Goal: Navigation & Orientation: Find specific page/section

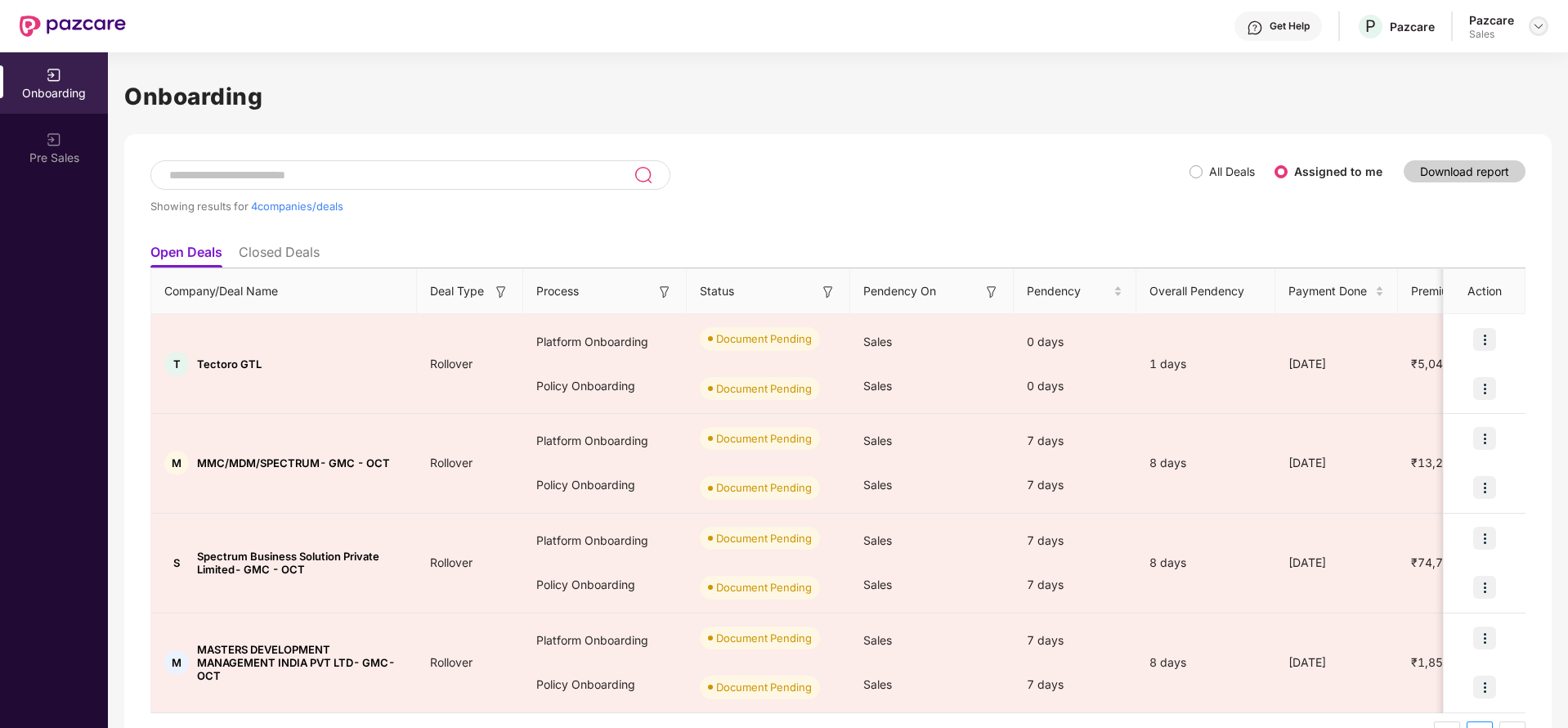
click at [1542, 26] on img at bounding box center [1539, 27] width 13 height 13
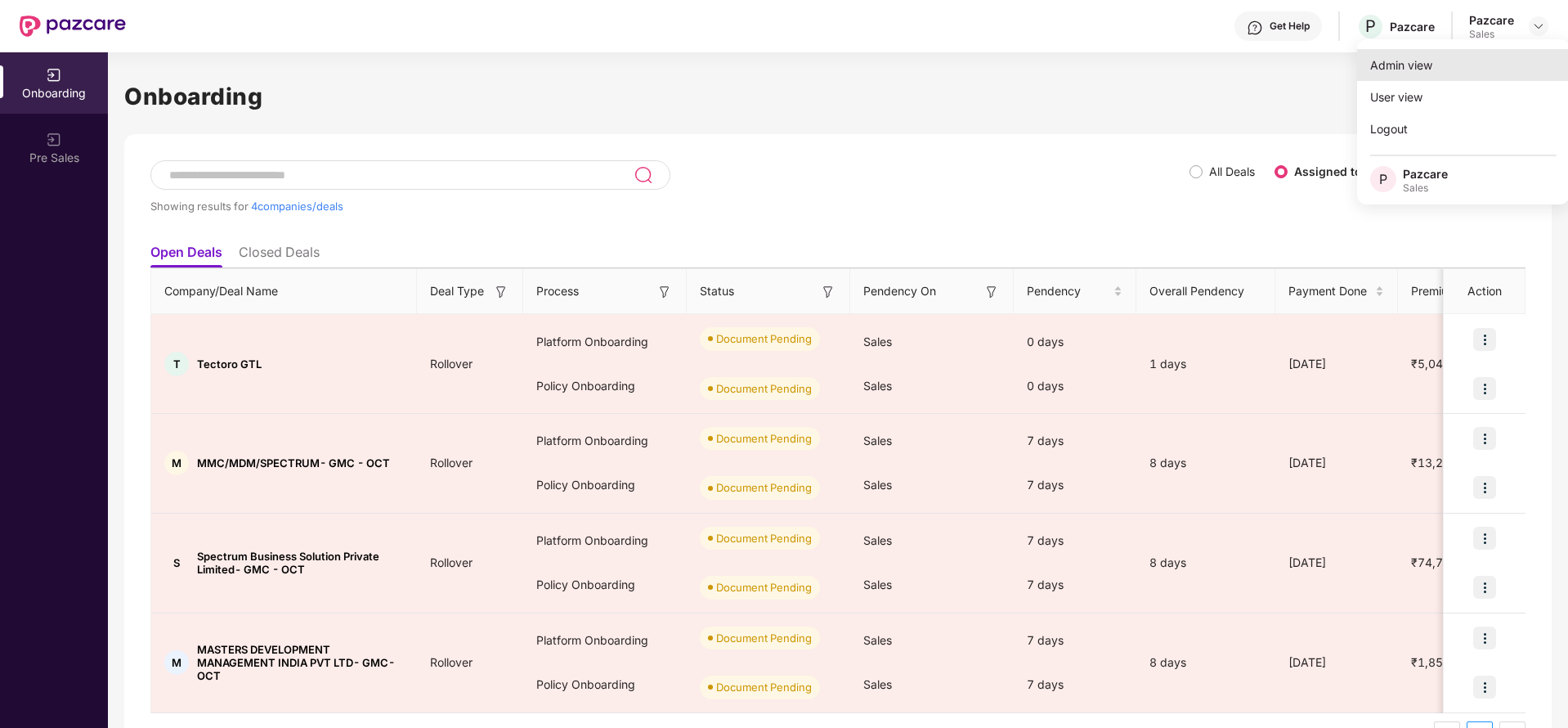
click at [1447, 60] on div "Admin view" at bounding box center [1464, 65] width 213 height 31
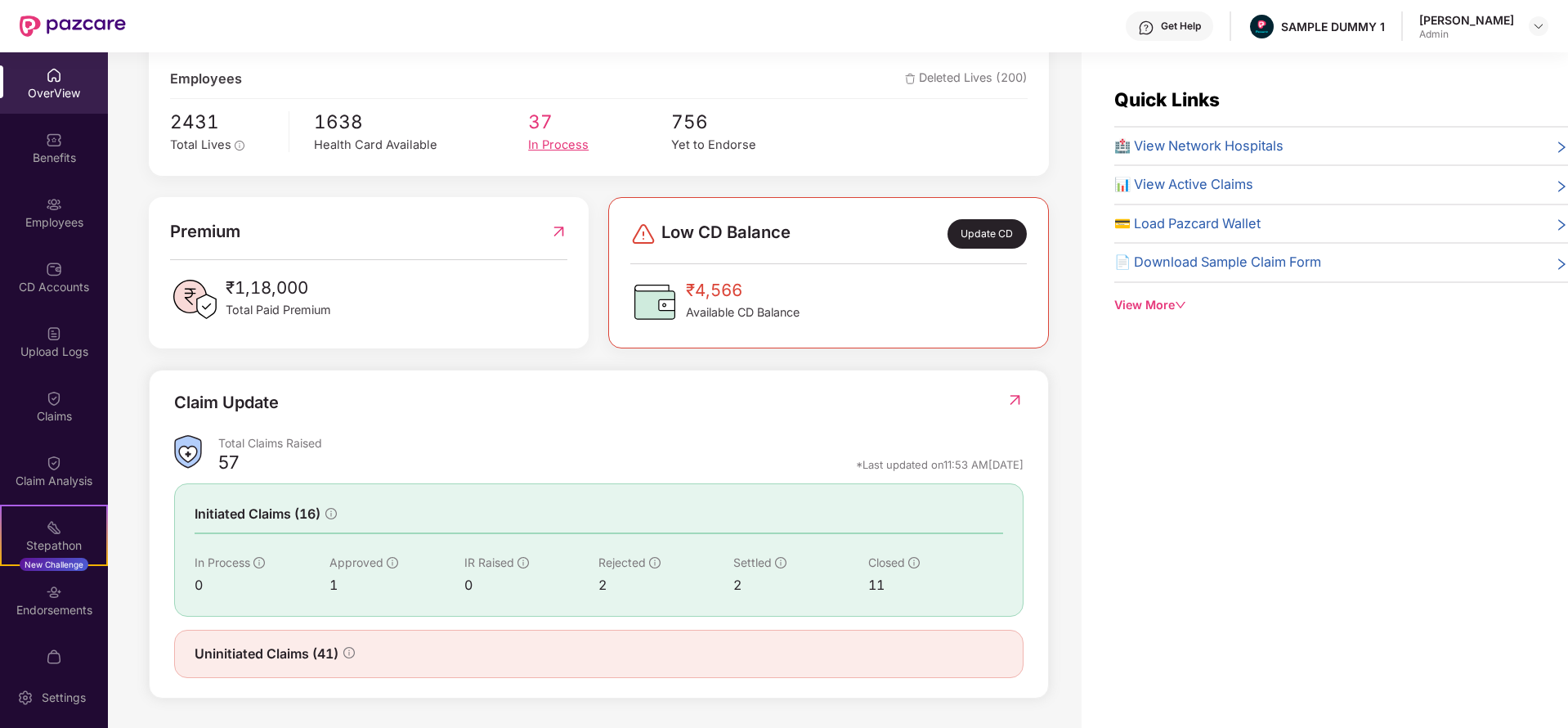
scroll to position [52, 0]
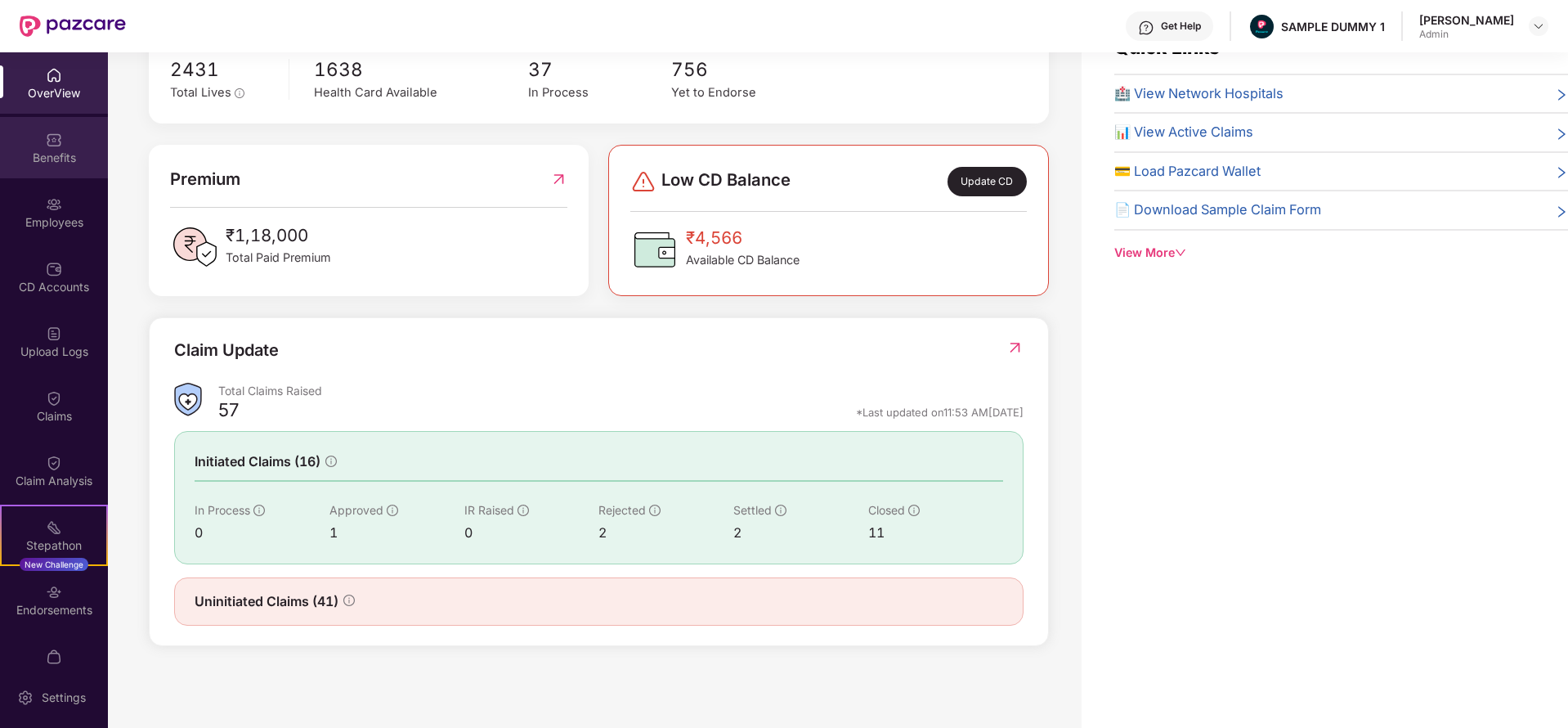
click at [33, 132] on div "Benefits" at bounding box center [54, 147] width 108 height 61
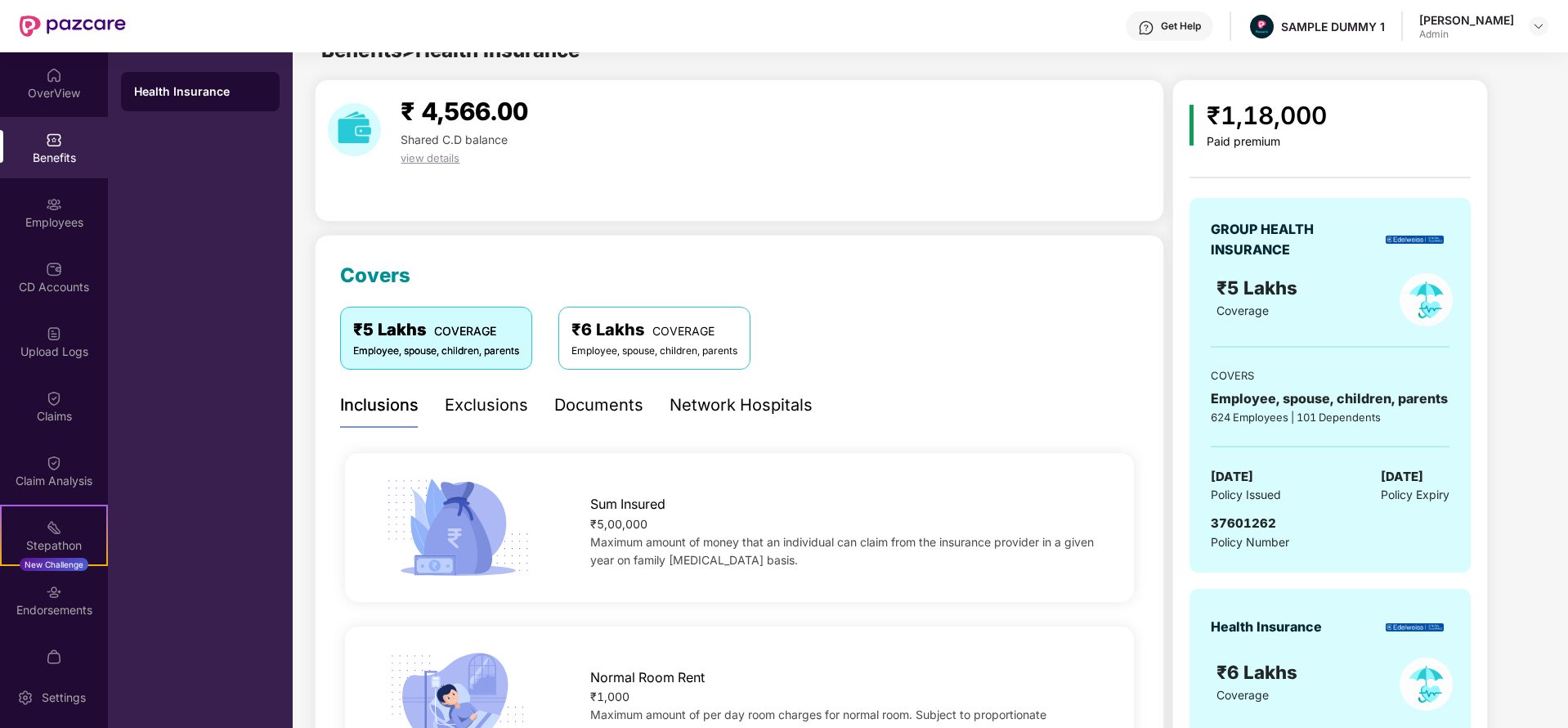
scroll to position [27, 0]
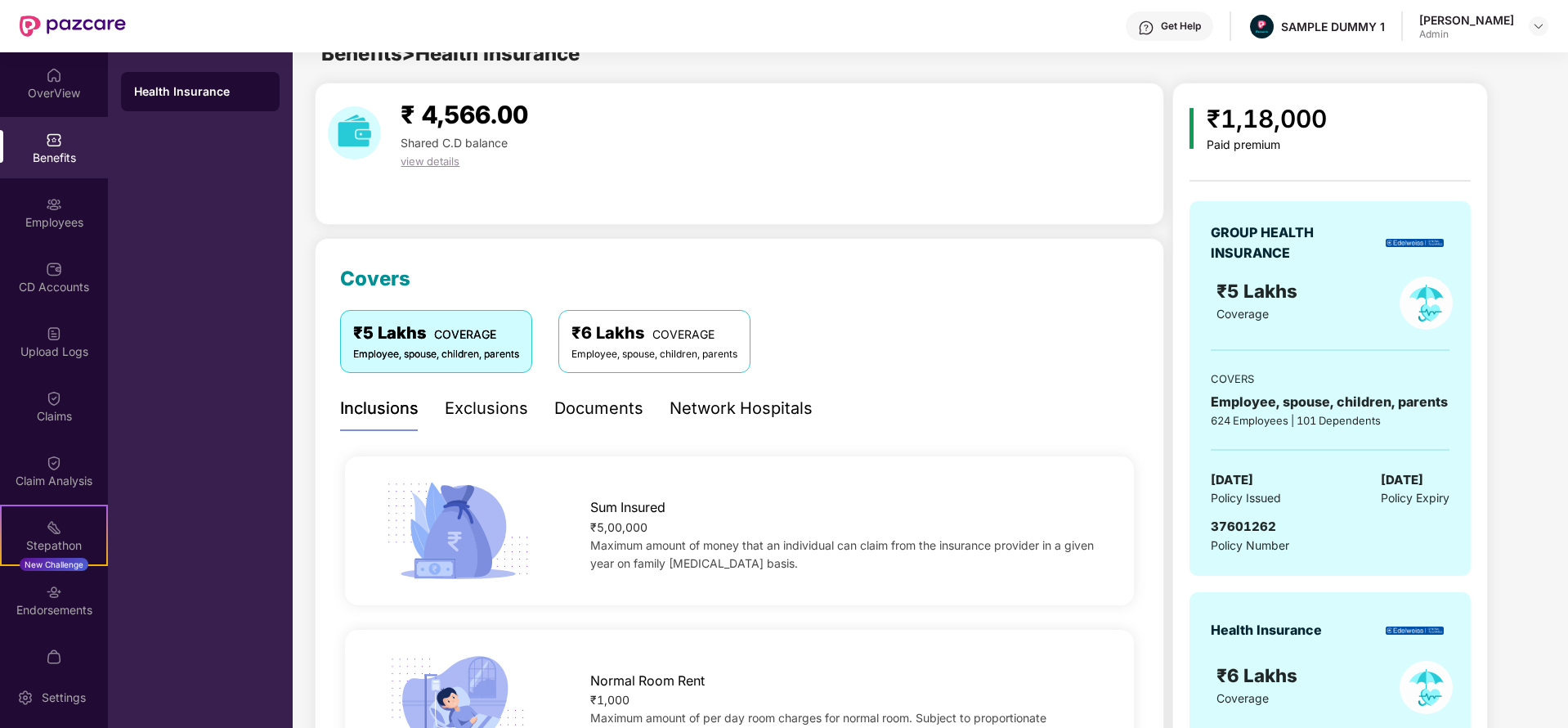
click at [499, 392] on div "Exclusions" at bounding box center [486, 408] width 84 height 45
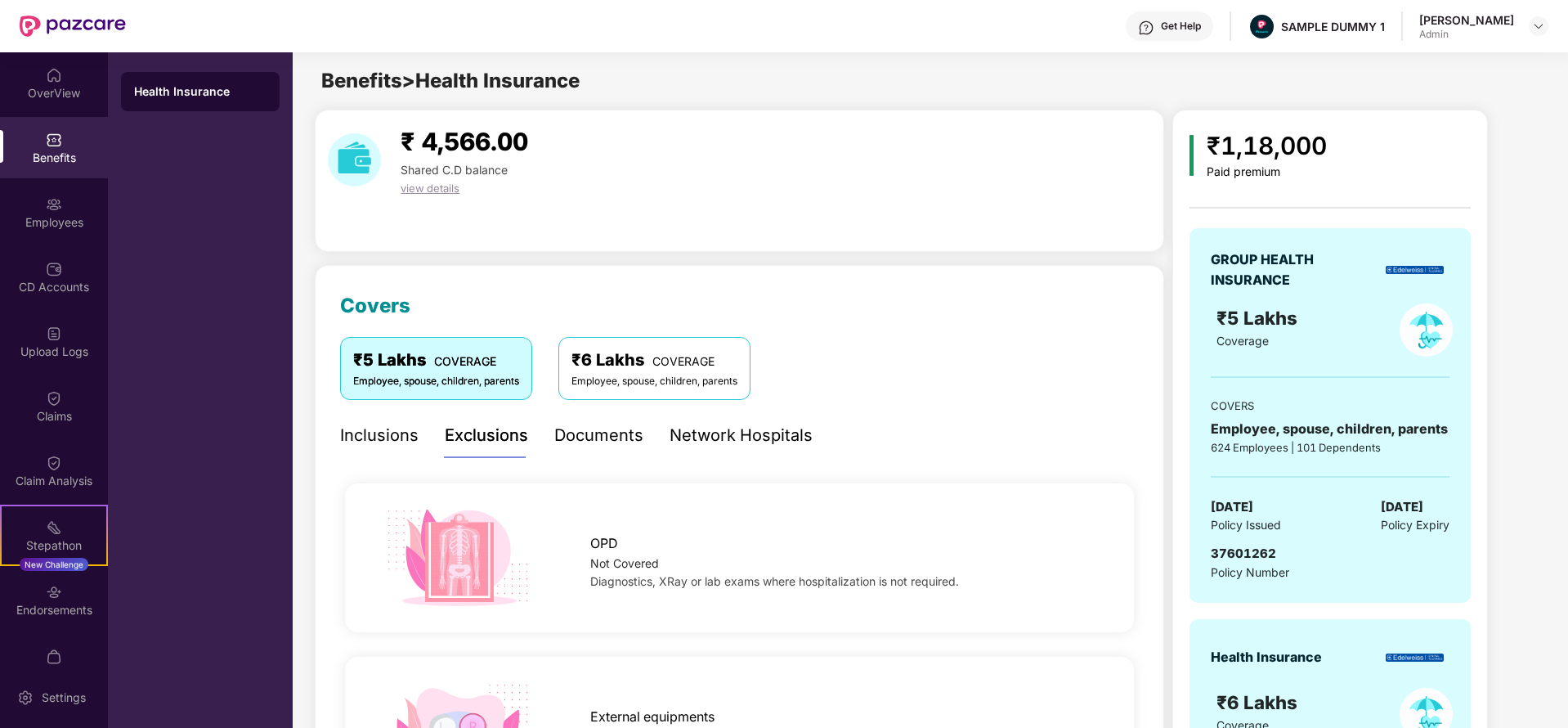
scroll to position [2, 0]
click at [605, 431] on div "Documents" at bounding box center [599, 433] width 89 height 26
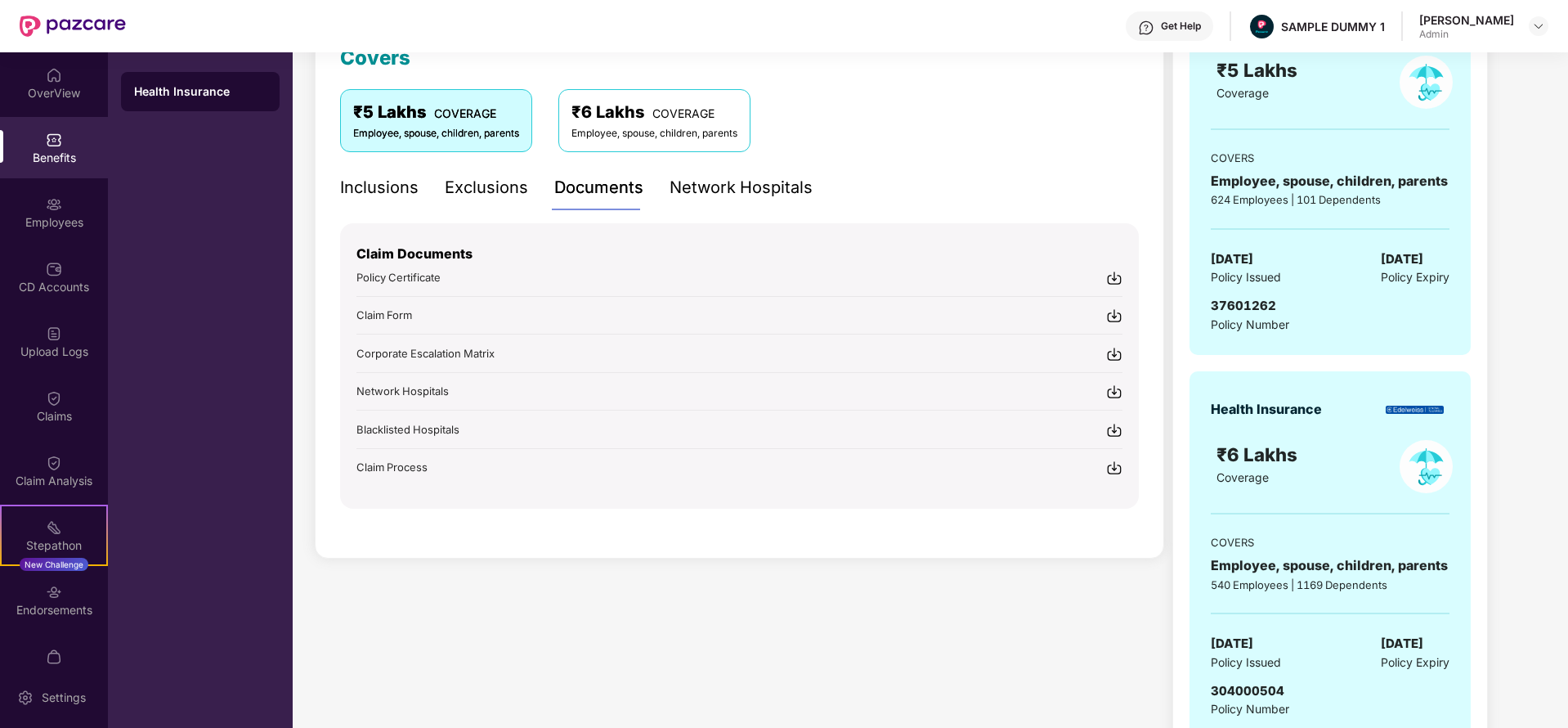
scroll to position [249, 0]
click at [750, 177] on div "Network Hospitals" at bounding box center [741, 186] width 143 height 26
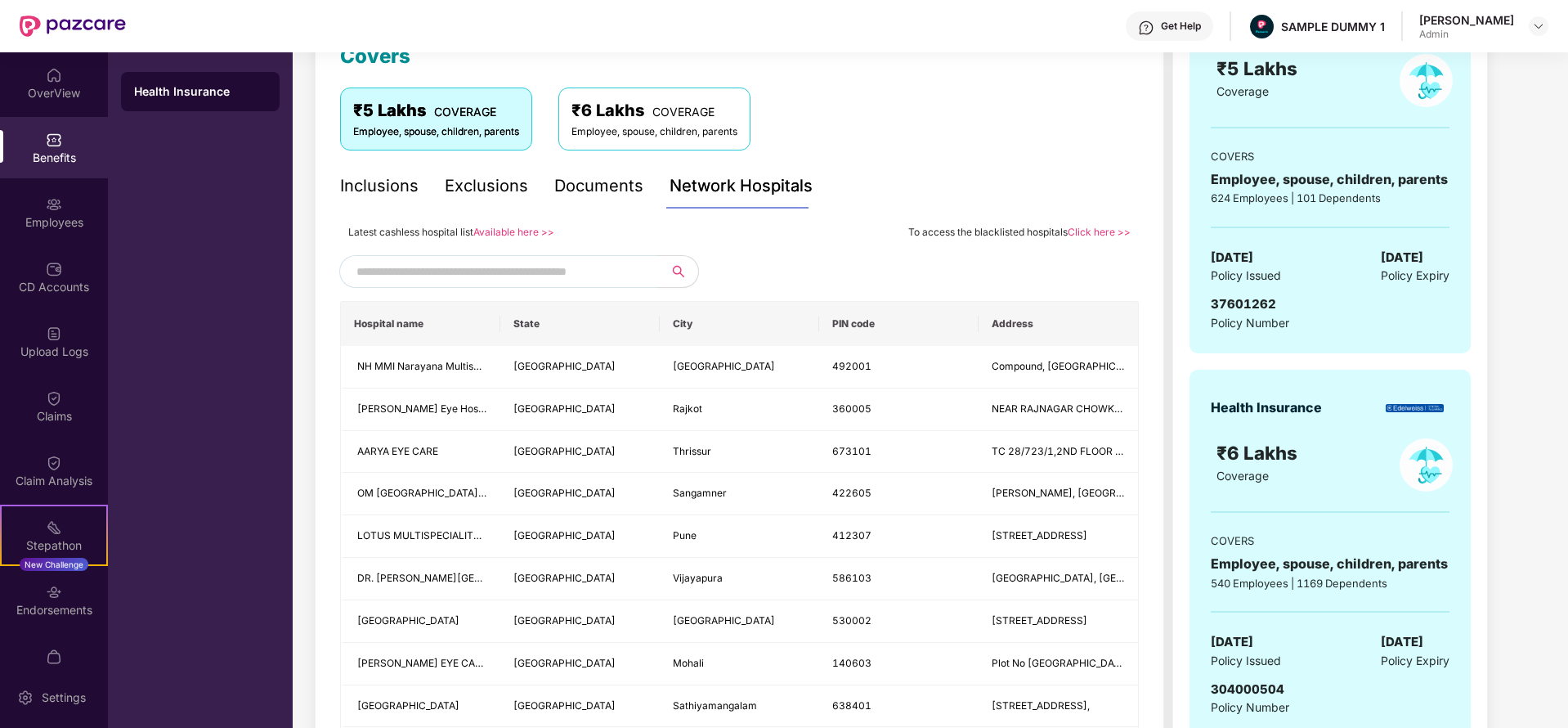
click at [507, 272] on input "text" at bounding box center [496, 272] width 280 height 25
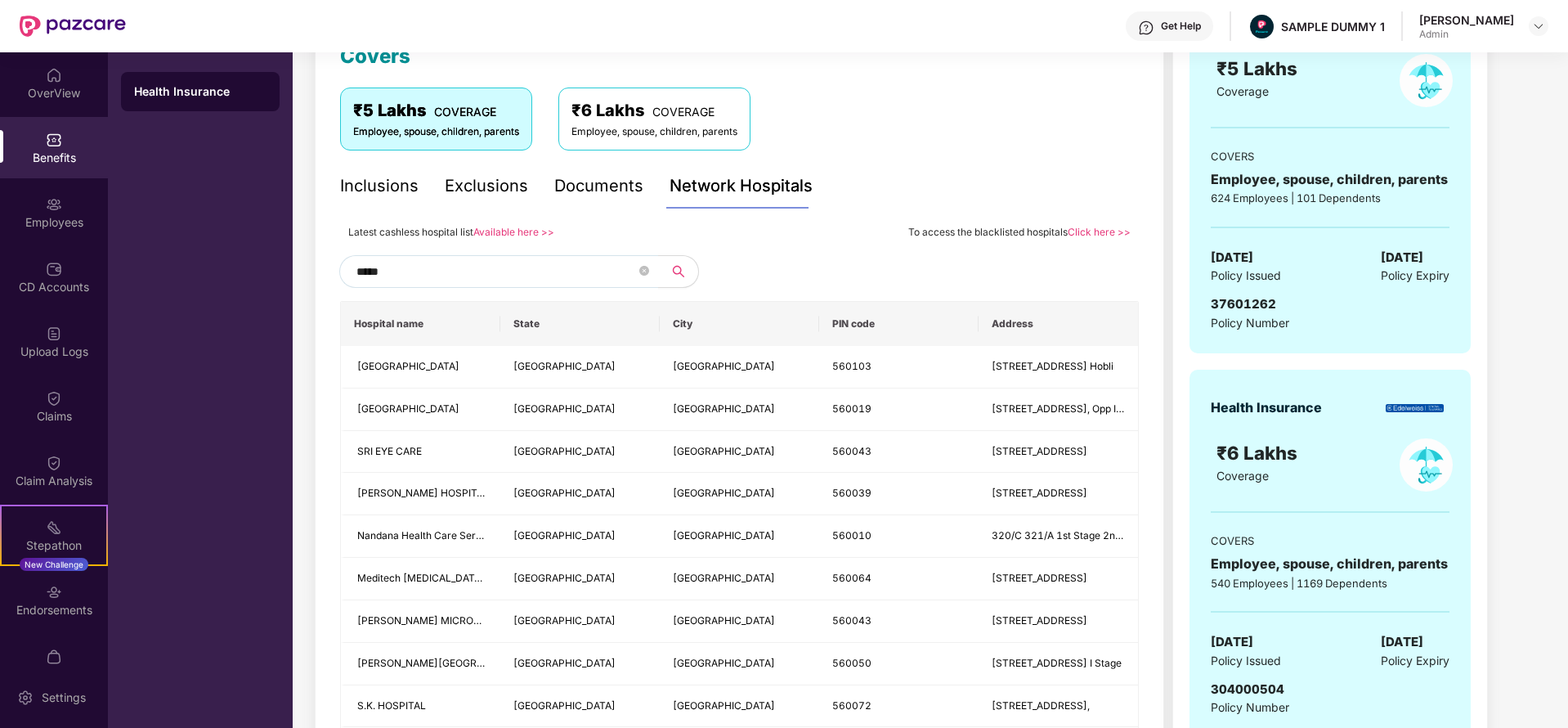
type input "******"
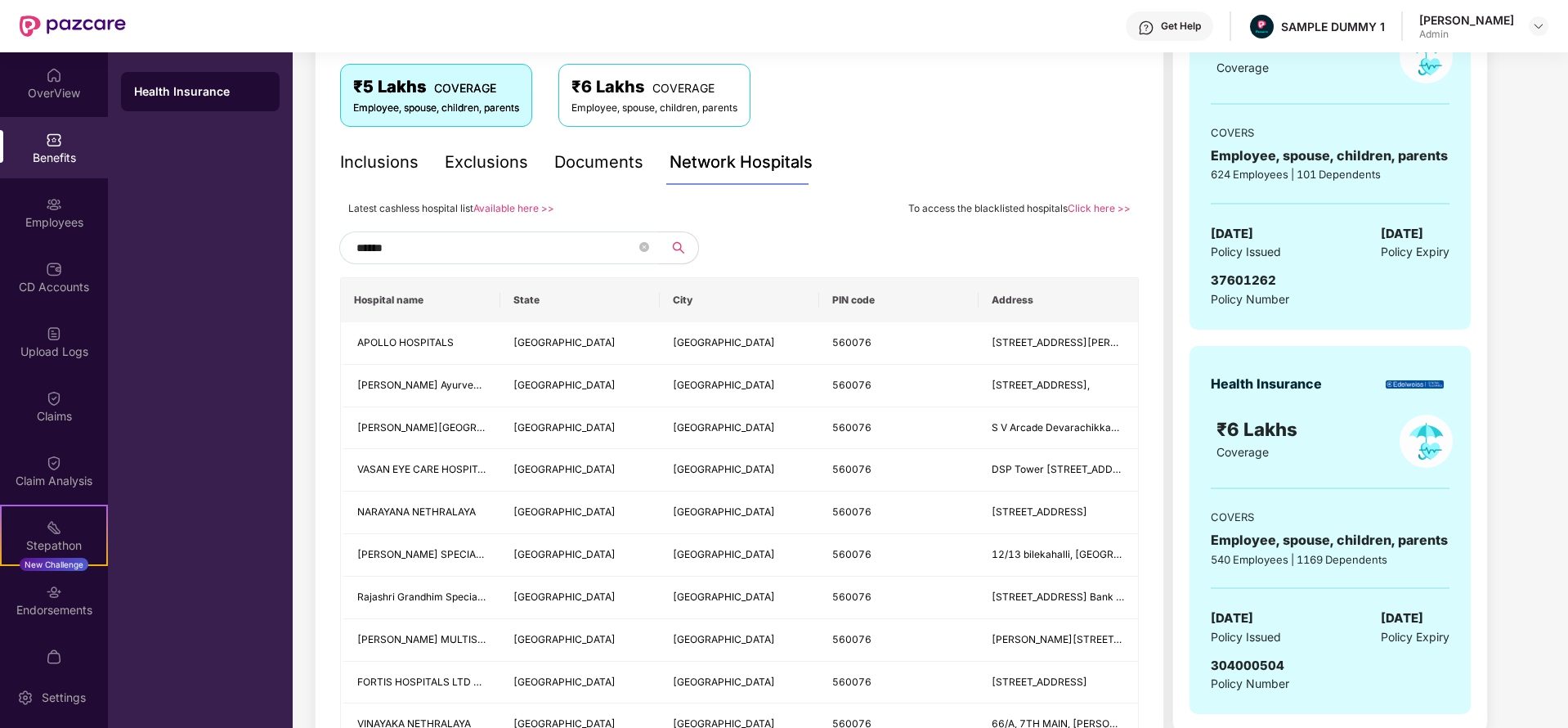
scroll to position [273, 0]
click at [644, 246] on icon "close-circle" at bounding box center [644, 247] width 10 height 10
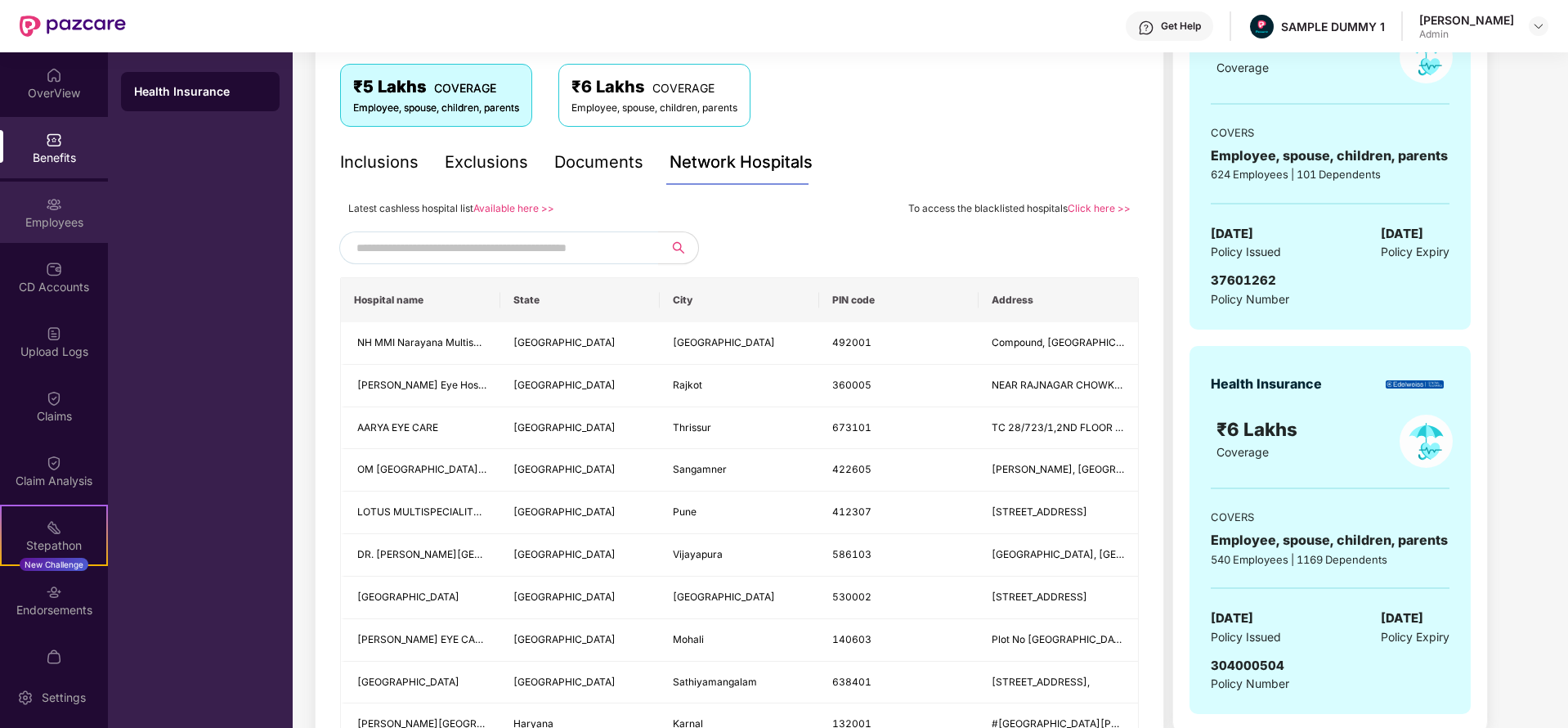
click at [27, 207] on div "Employees" at bounding box center [54, 212] width 108 height 61
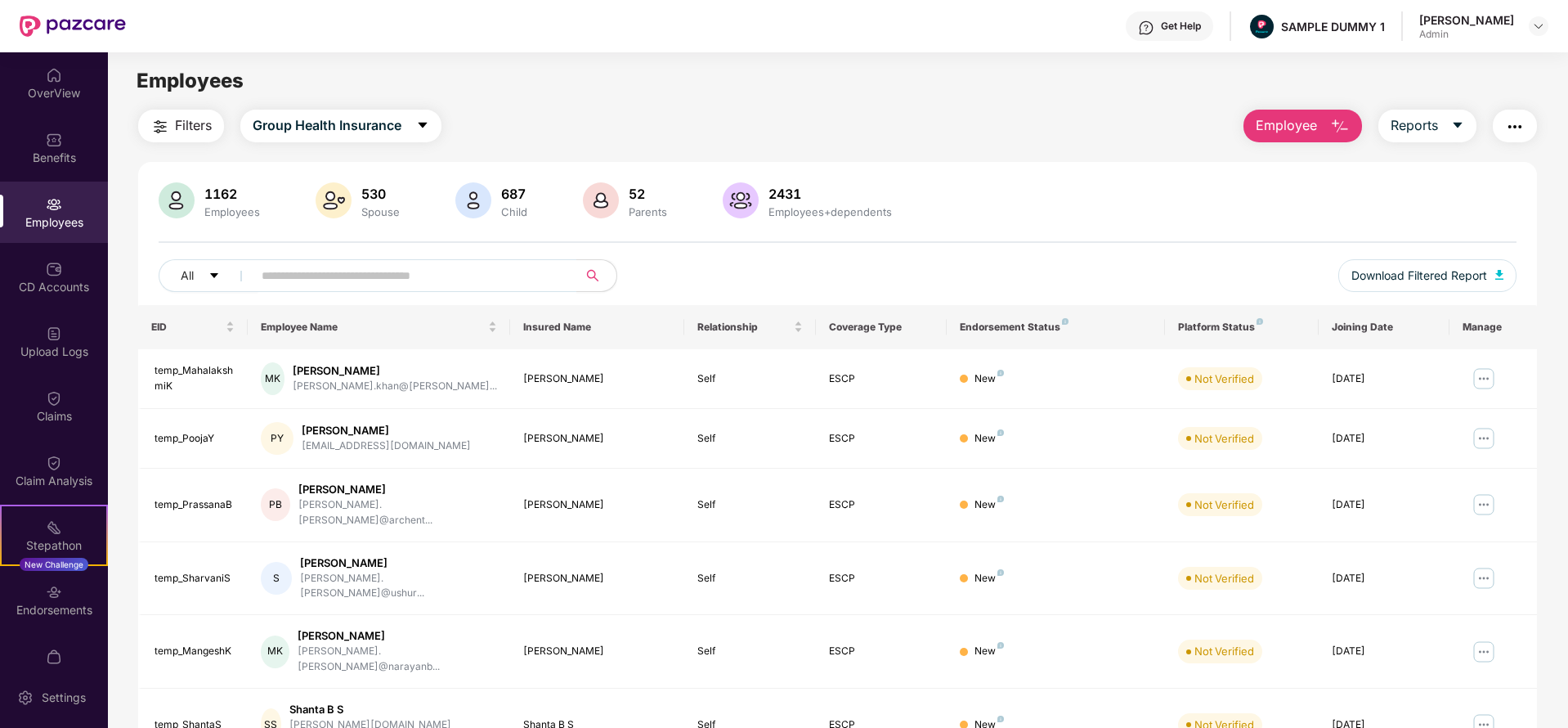
click at [1295, 126] on span "Employee" at bounding box center [1286, 125] width 61 height 21
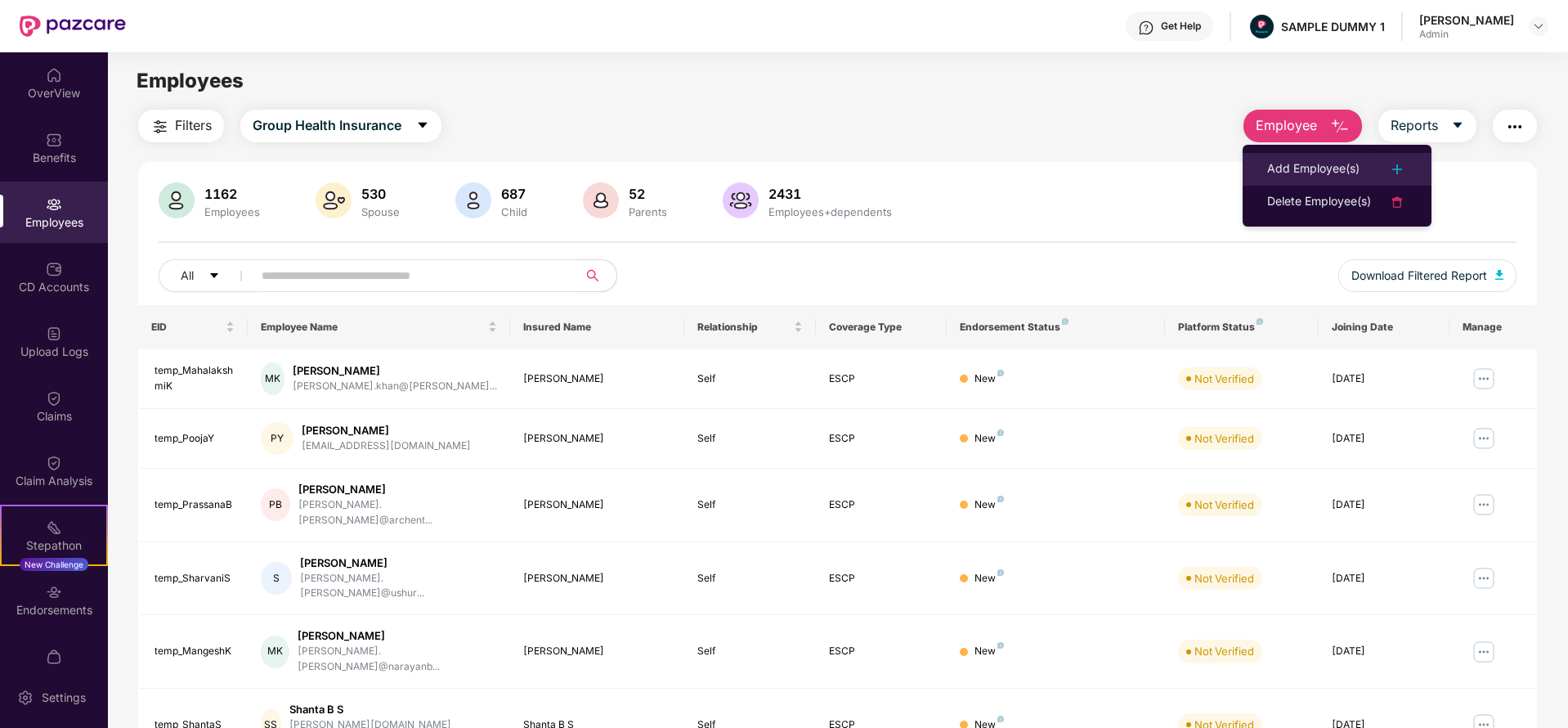
click at [1304, 159] on div "Add Employee(s)" at bounding box center [1314, 169] width 93 height 20
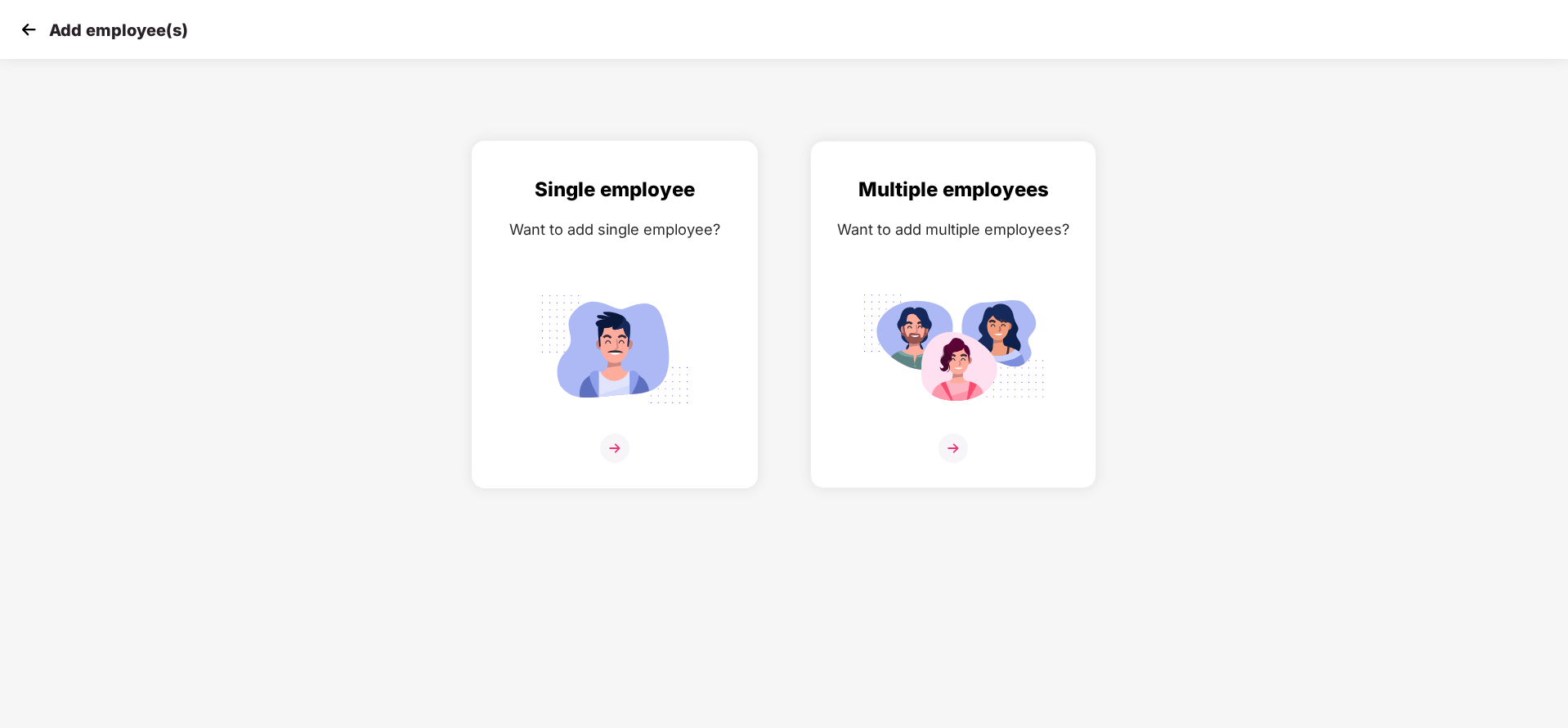
click at [586, 215] on div "Single employee Want to add single employee?" at bounding box center [615, 328] width 252 height 309
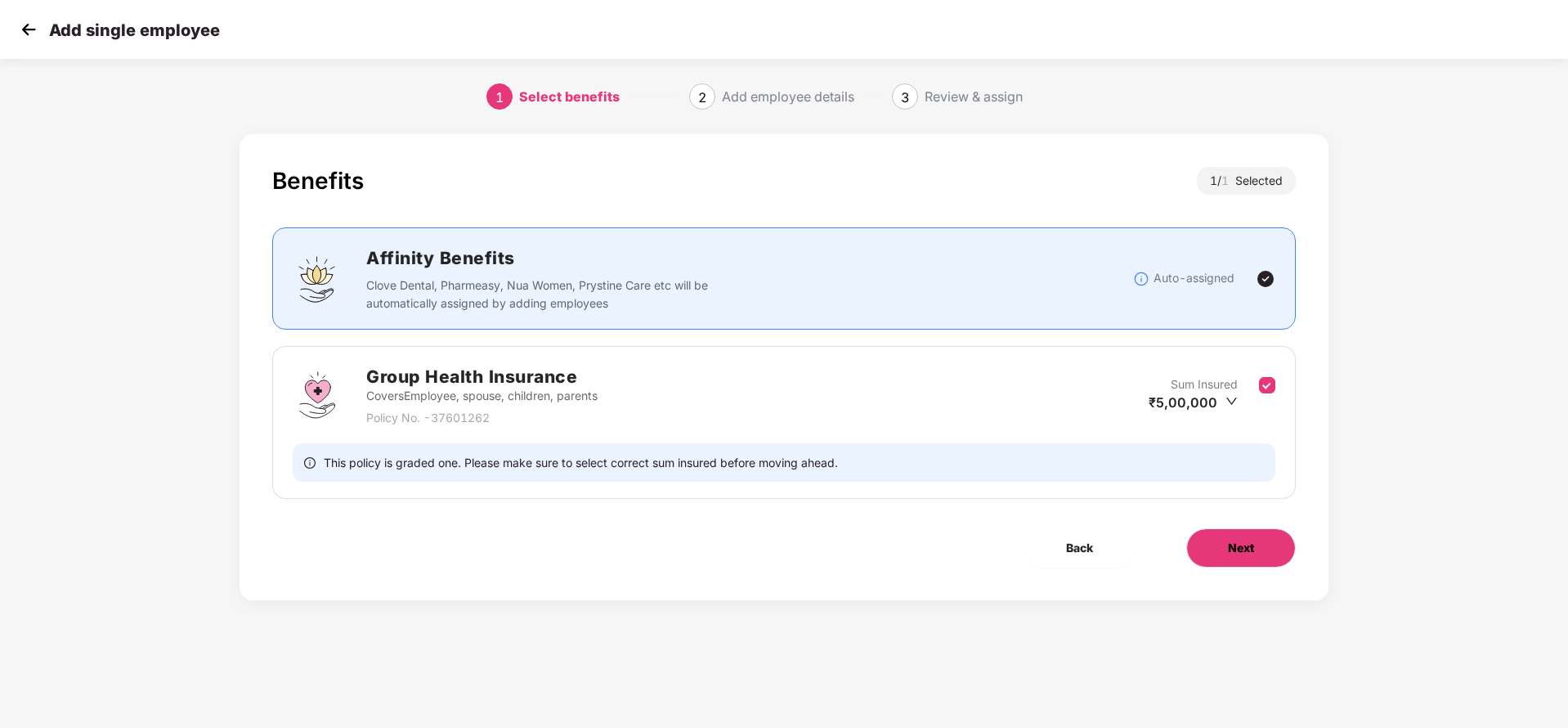
click at [1244, 544] on span "Next" at bounding box center [1242, 548] width 27 height 18
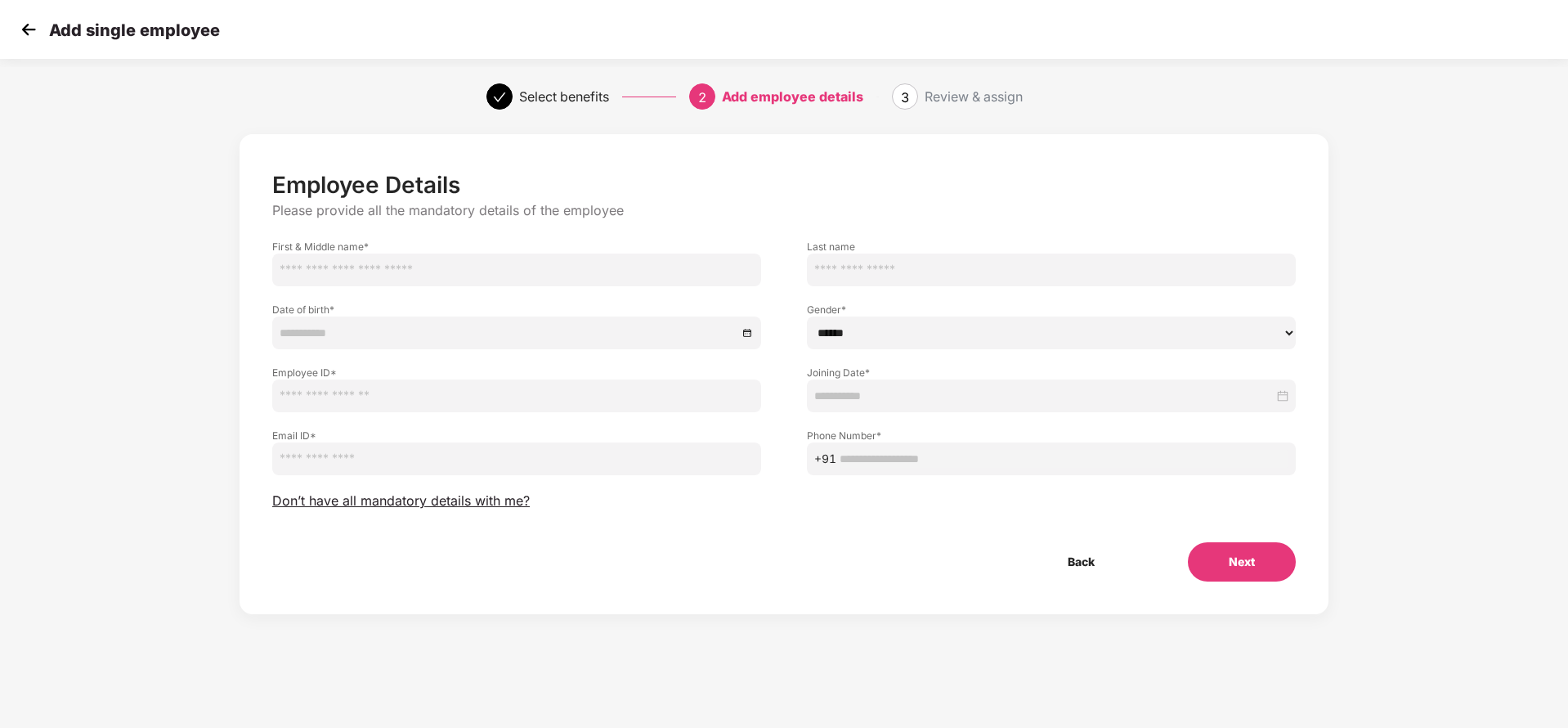
click at [15, 30] on div "Add single employee" at bounding box center [784, 29] width 1568 height 59
click at [27, 30] on img at bounding box center [29, 30] width 25 height 25
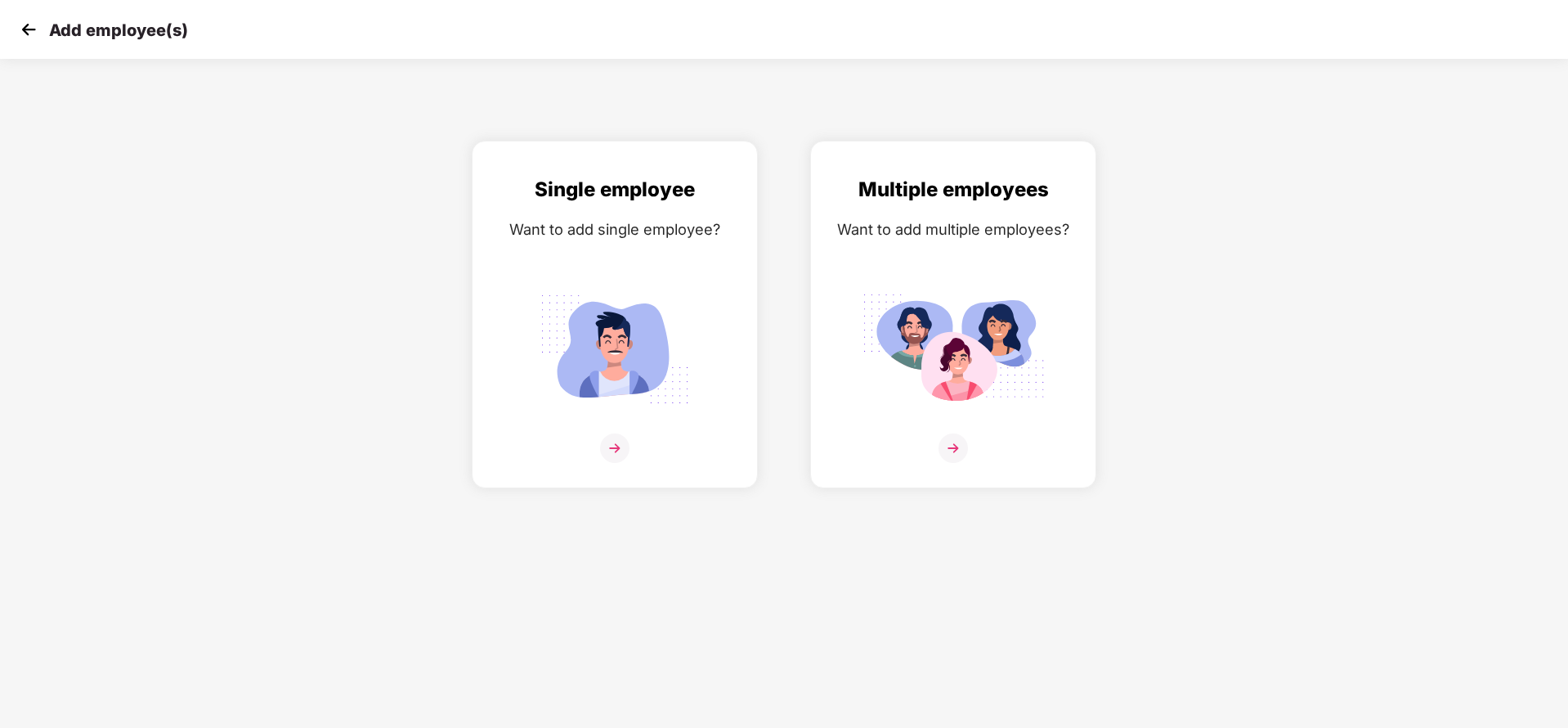
click at [27, 30] on img at bounding box center [29, 30] width 25 height 25
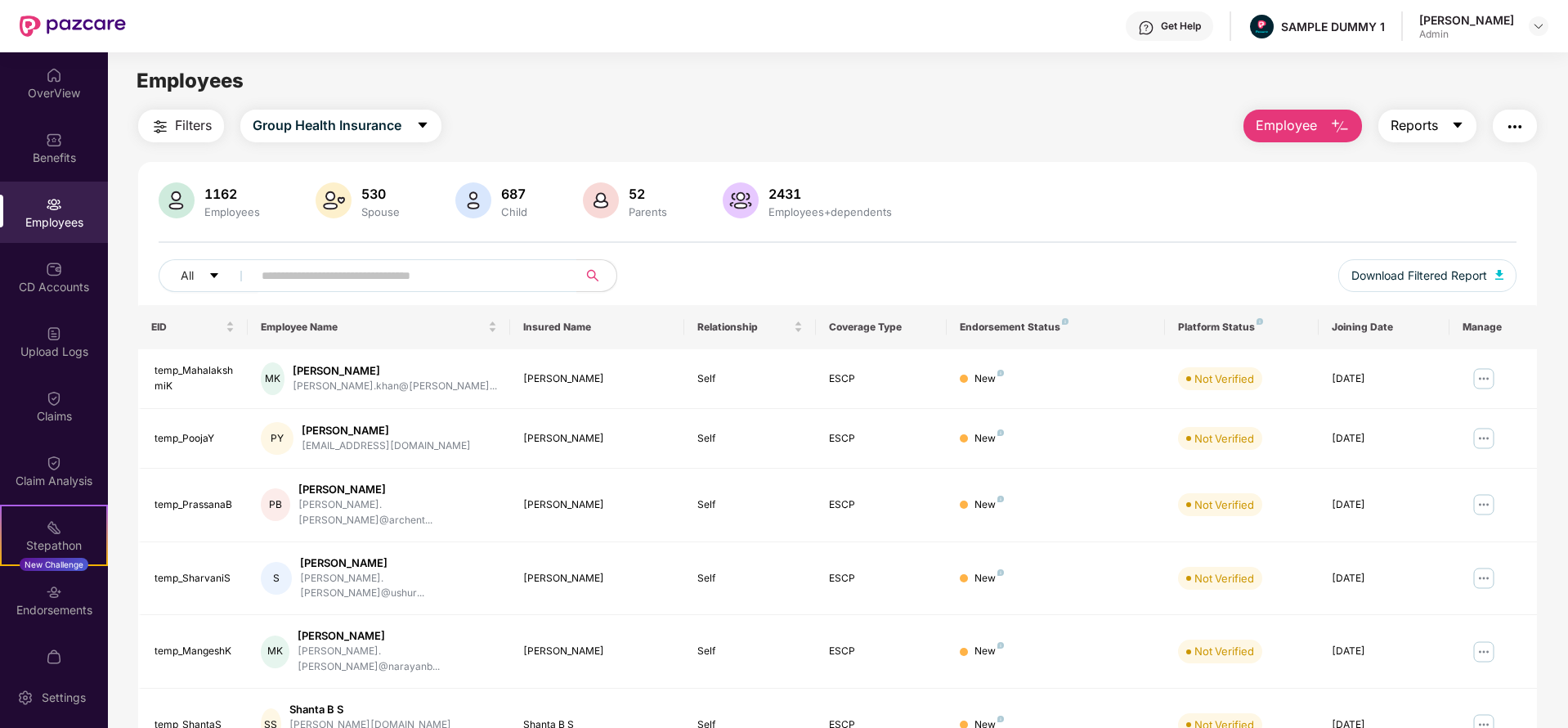
click at [1439, 128] on button "Reports" at bounding box center [1427, 125] width 98 height 32
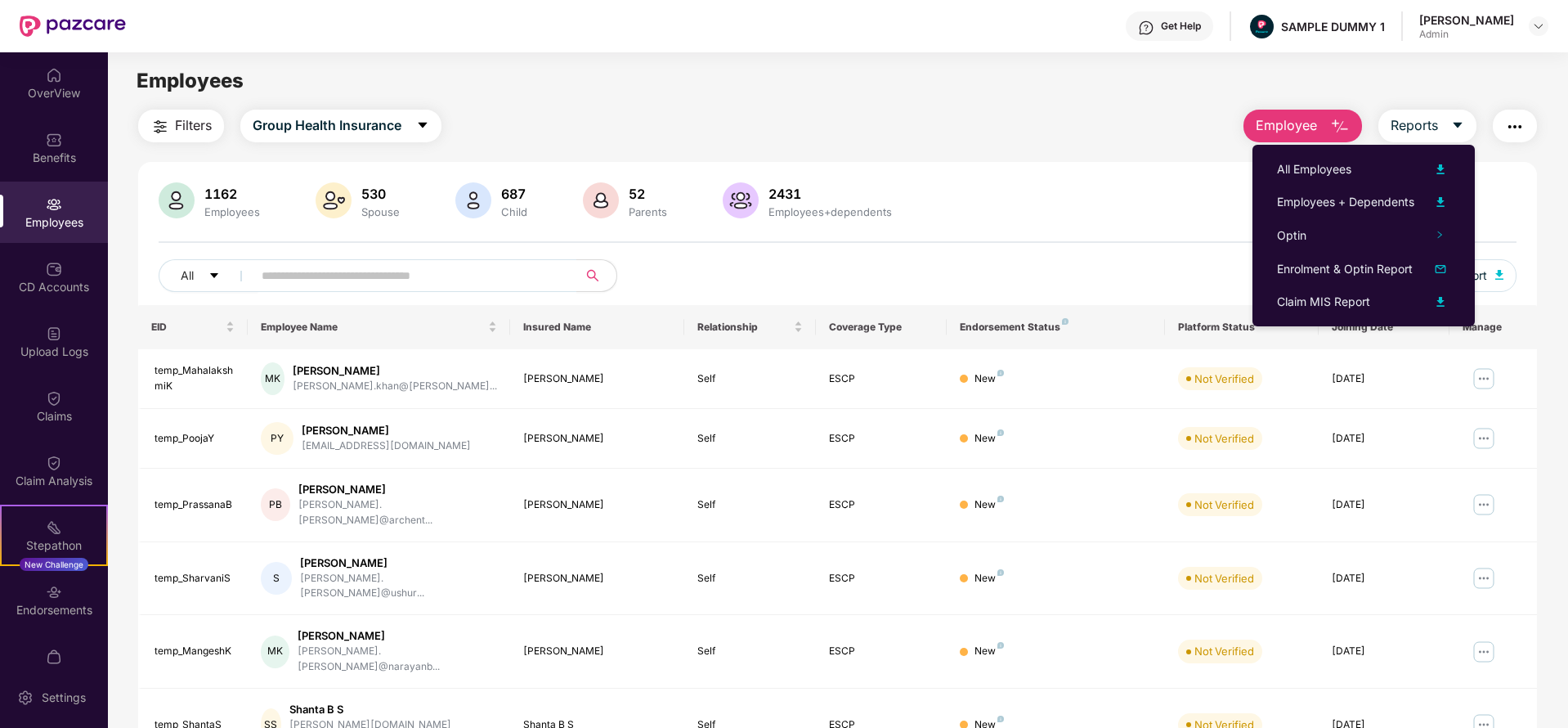
click at [1159, 195] on div "1162 Employees 530 Spouse 687 Child [DEMOGRAPHIC_DATA] Parents 2431 Employees+d…" at bounding box center [838, 201] width 1358 height 39
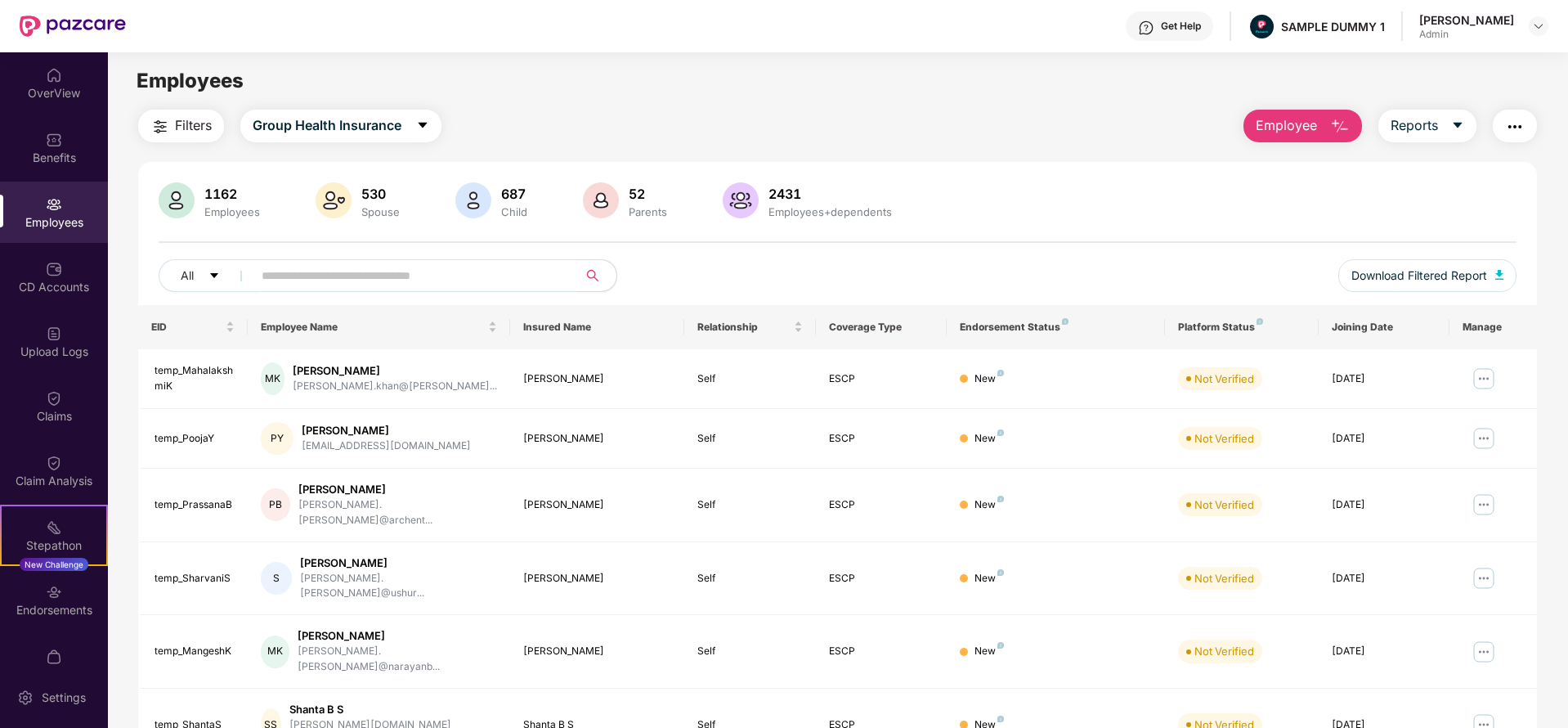
click at [1512, 118] on img "button" at bounding box center [1515, 127] width 20 height 20
drag, startPoint x: 1077, startPoint y: 173, endPoint x: 1001, endPoint y: 160, distance: 77.1
click at [1001, 160] on div "Filters Group Health Insurance Employee Reports 1162 Employees 530 Spouse 687 C…" at bounding box center [837, 598] width 1399 height 977
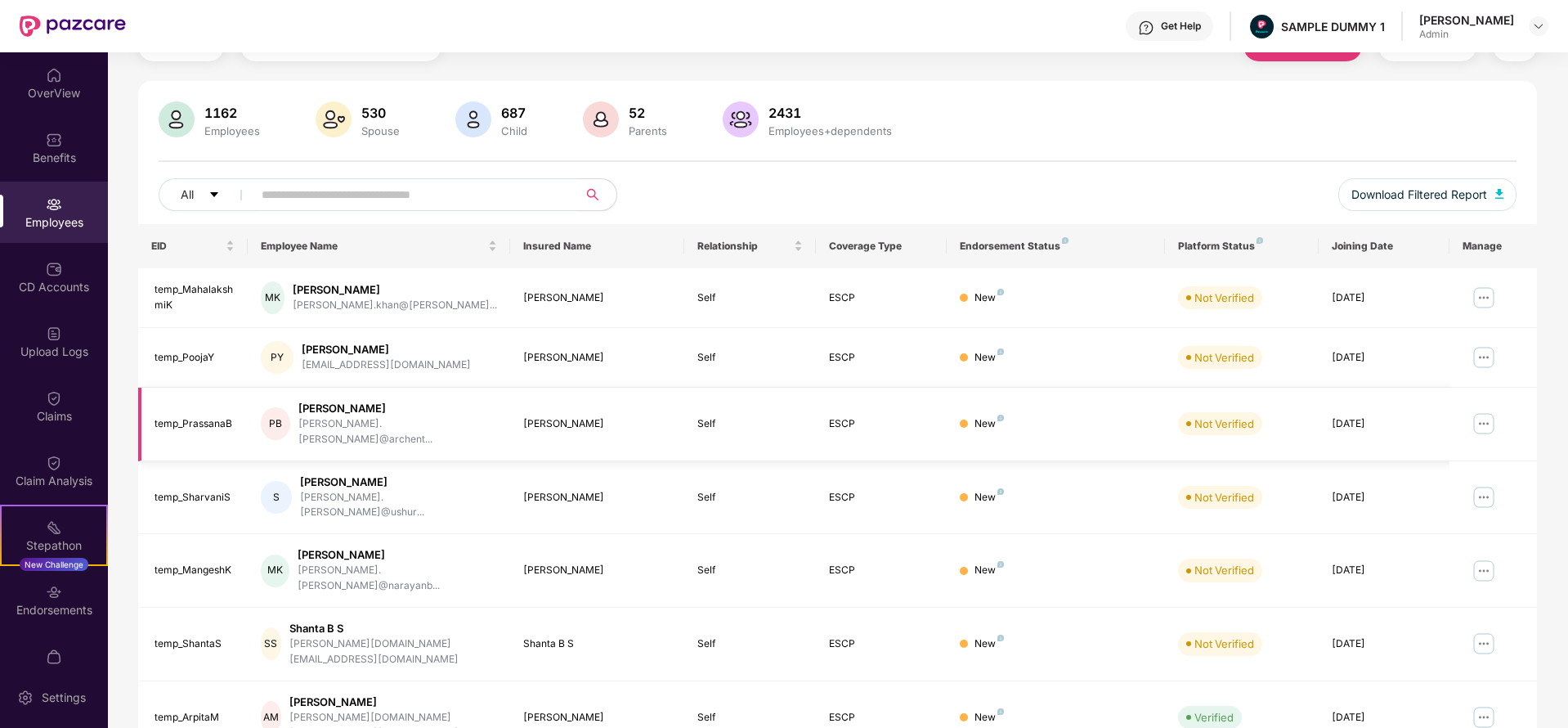
scroll to position [94, 0]
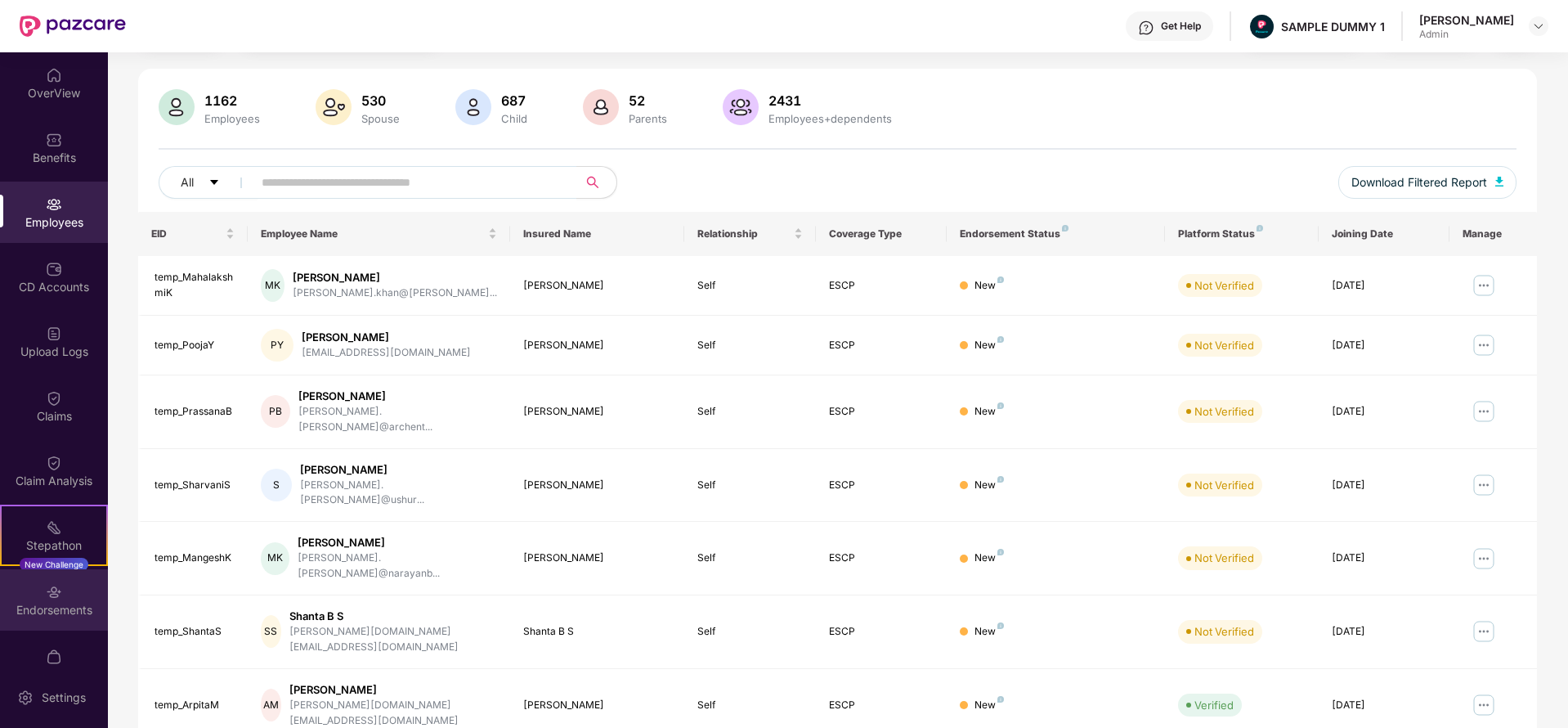
click at [51, 593] on img at bounding box center [54, 592] width 17 height 17
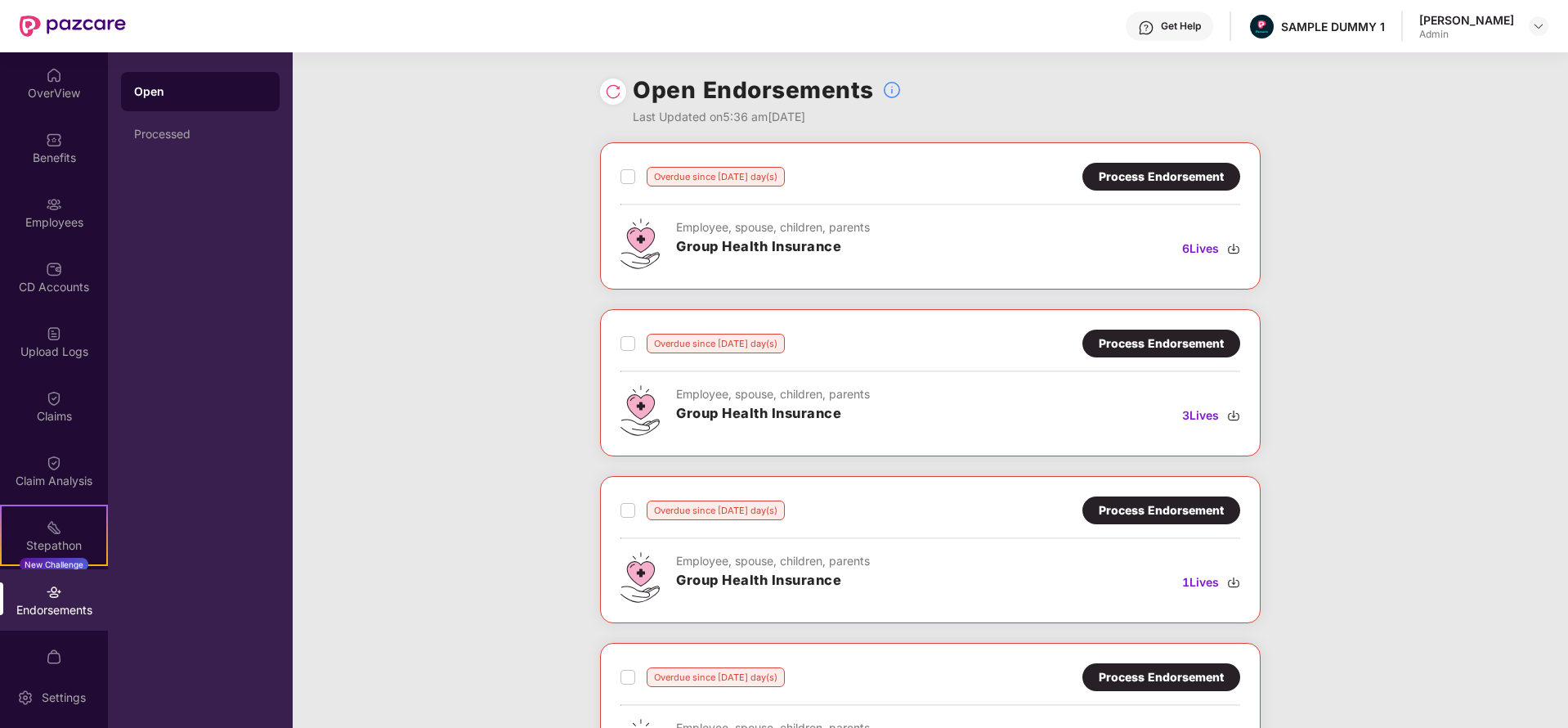
click at [1162, 177] on div "Process Endorsement" at bounding box center [1161, 176] width 125 height 18
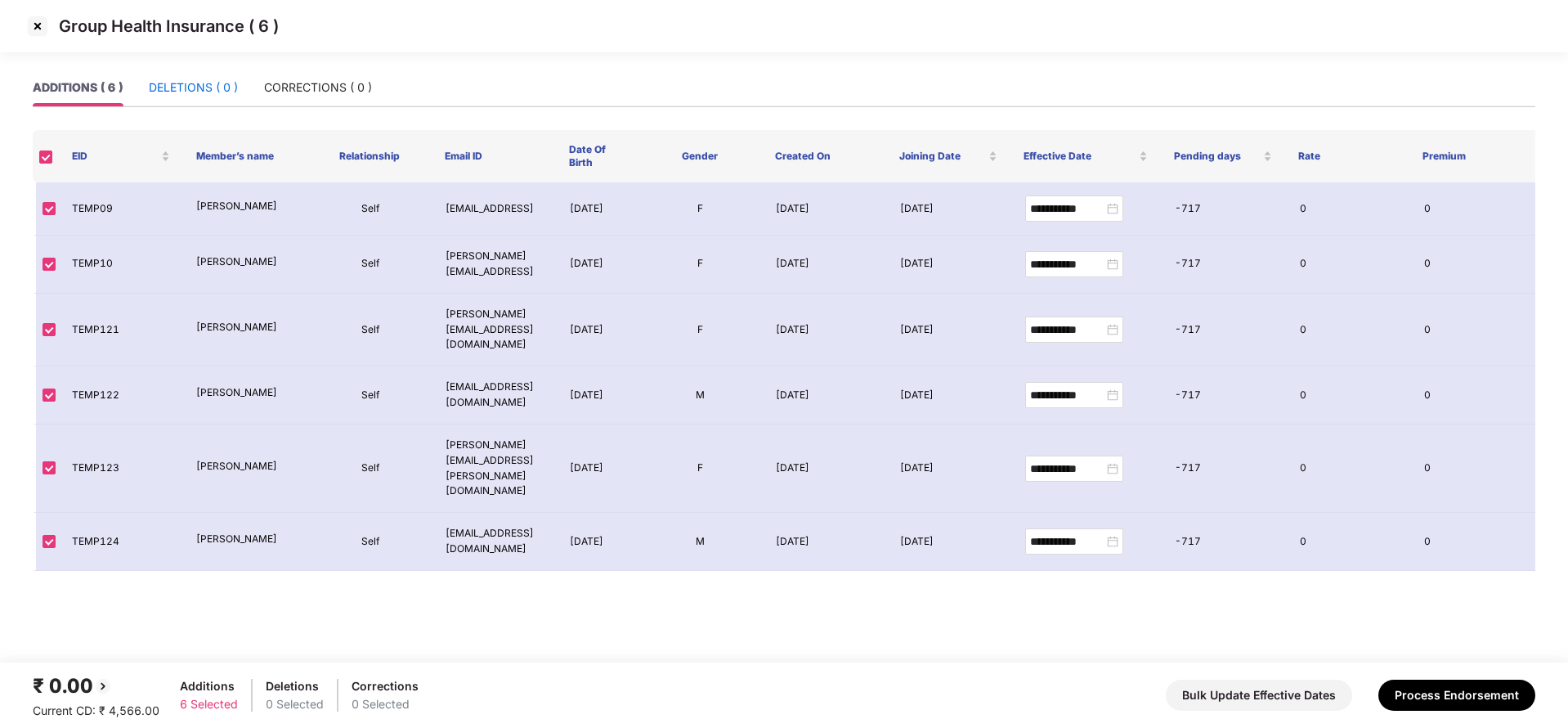
click at [186, 80] on div "DELETIONS ( 0 )" at bounding box center [194, 88] width 89 height 18
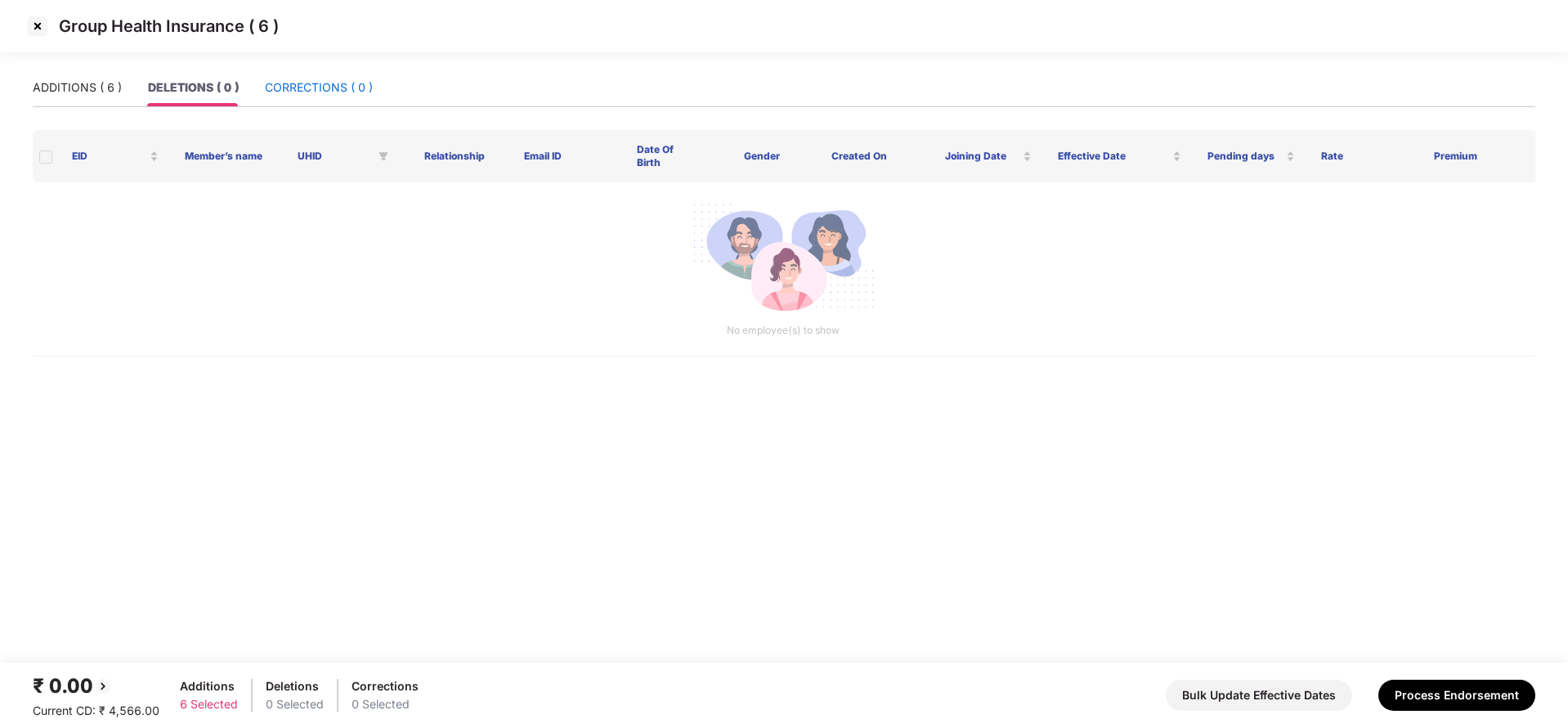
click at [316, 83] on div "CORRECTIONS ( 0 )" at bounding box center [319, 88] width 108 height 18
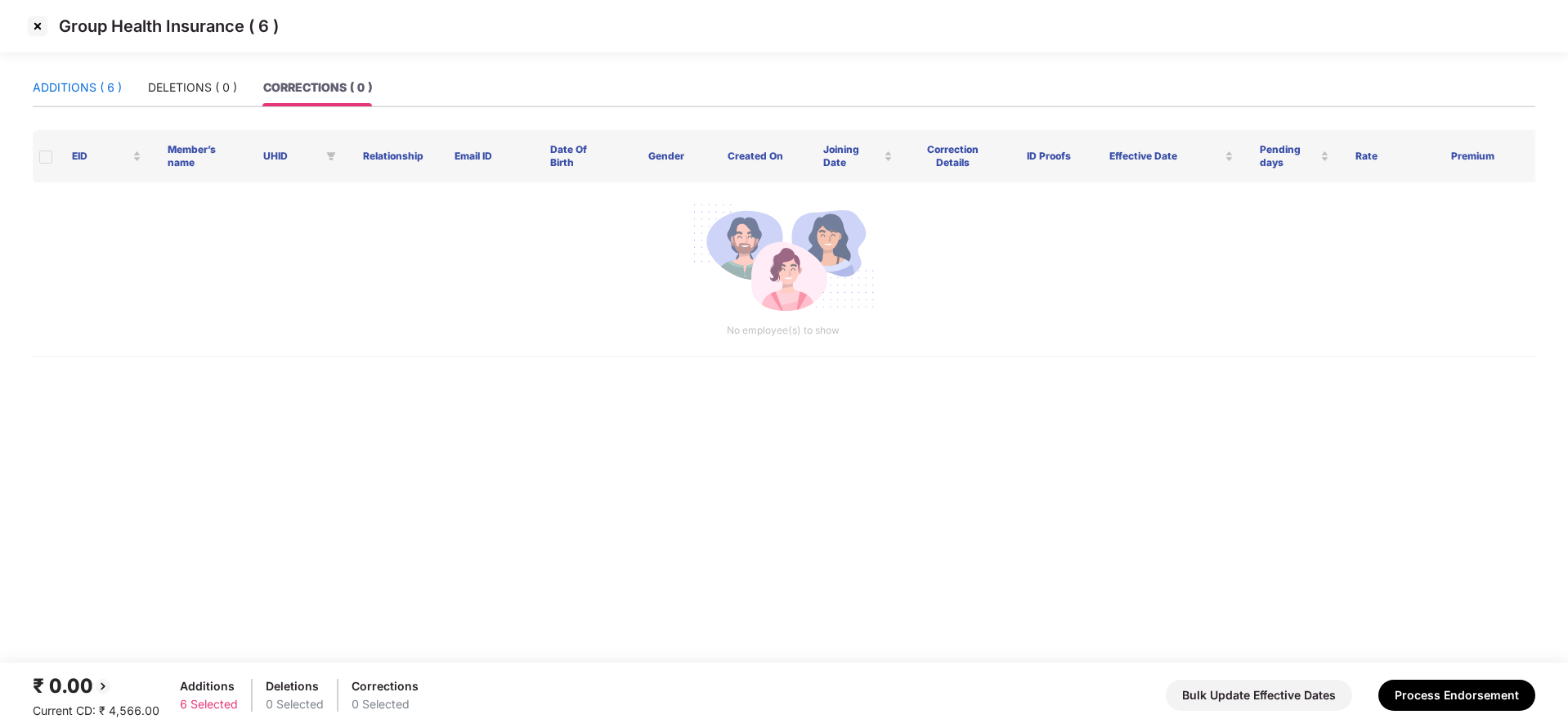
click at [87, 92] on div "ADDITIONS ( 6 )" at bounding box center [77, 88] width 89 height 18
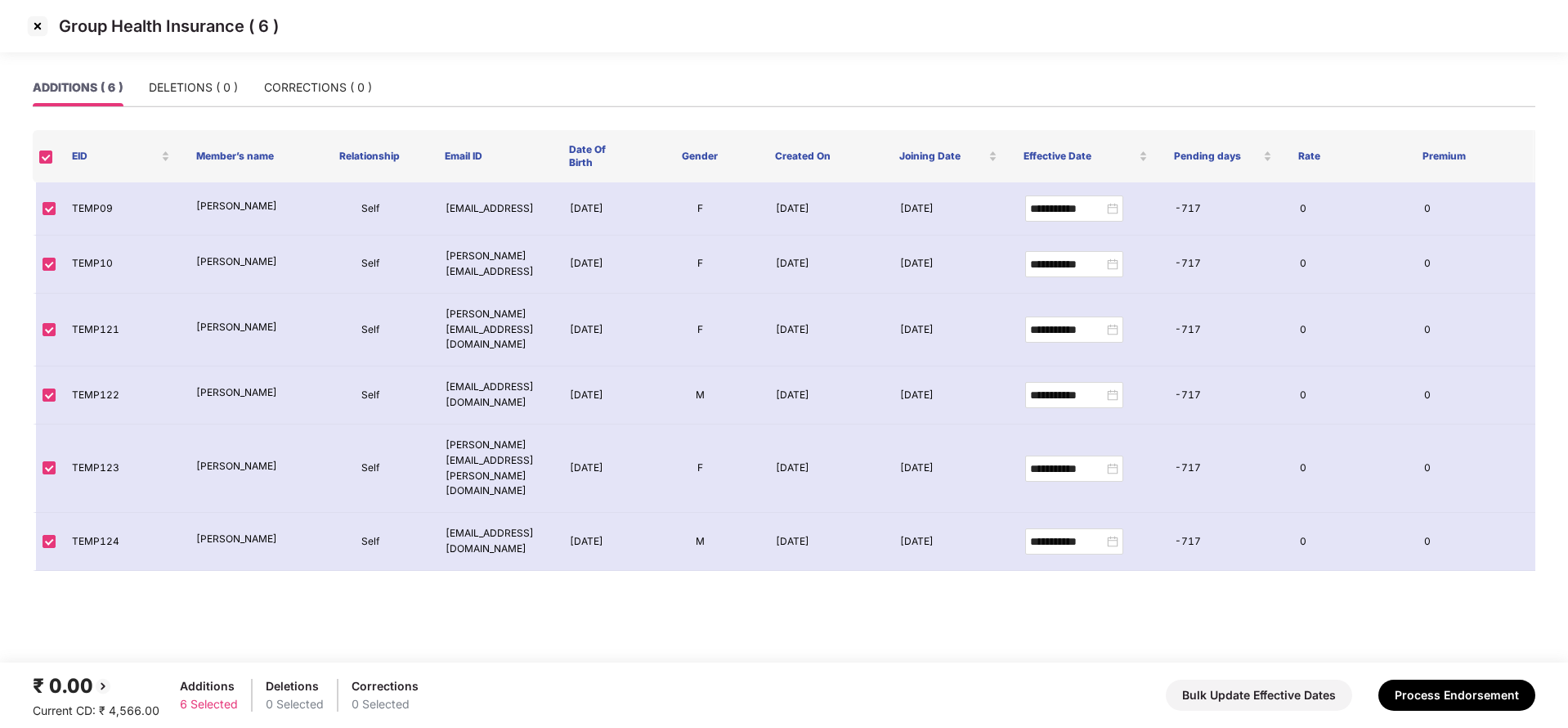
click at [40, 27] on img at bounding box center [38, 27] width 27 height 27
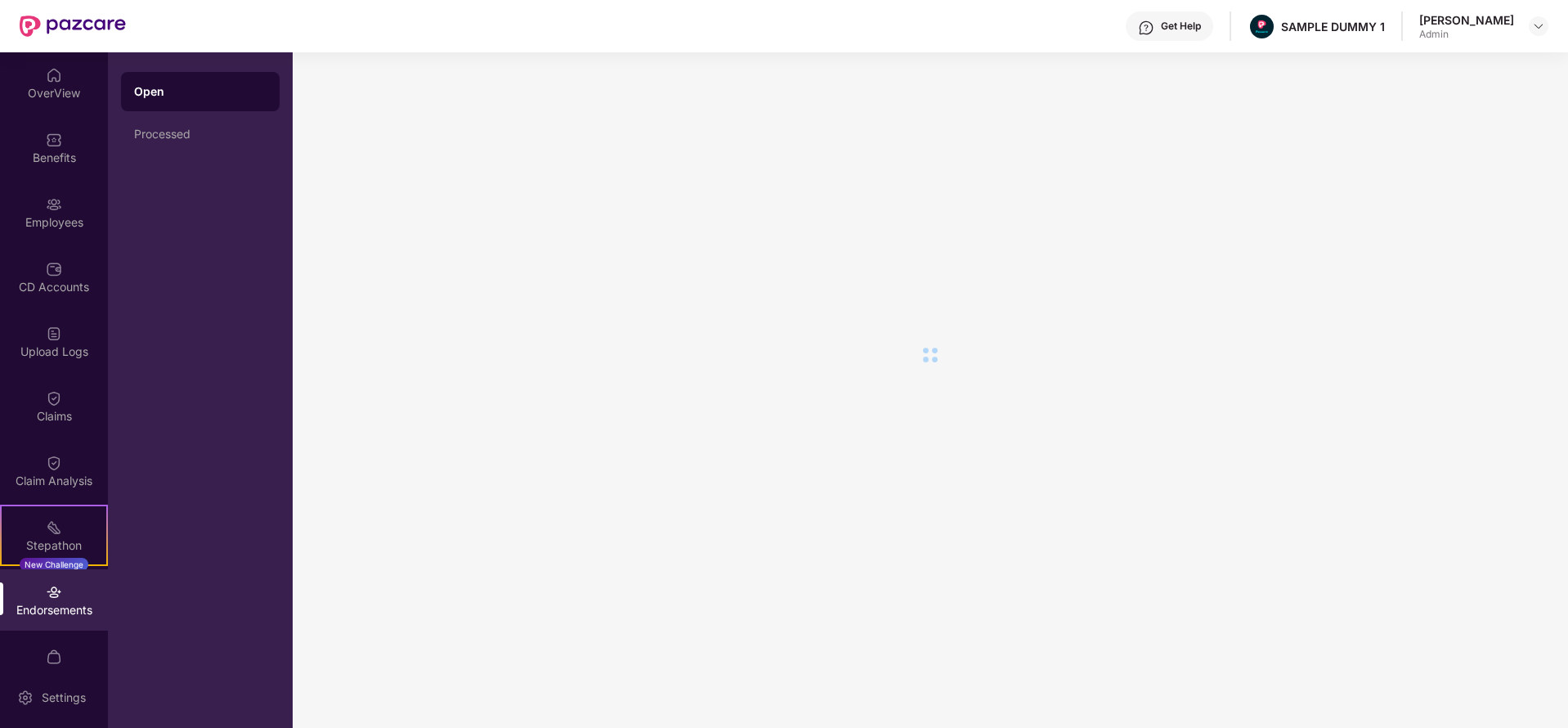
click at [204, 138] on div "Processed" at bounding box center [200, 134] width 133 height 13
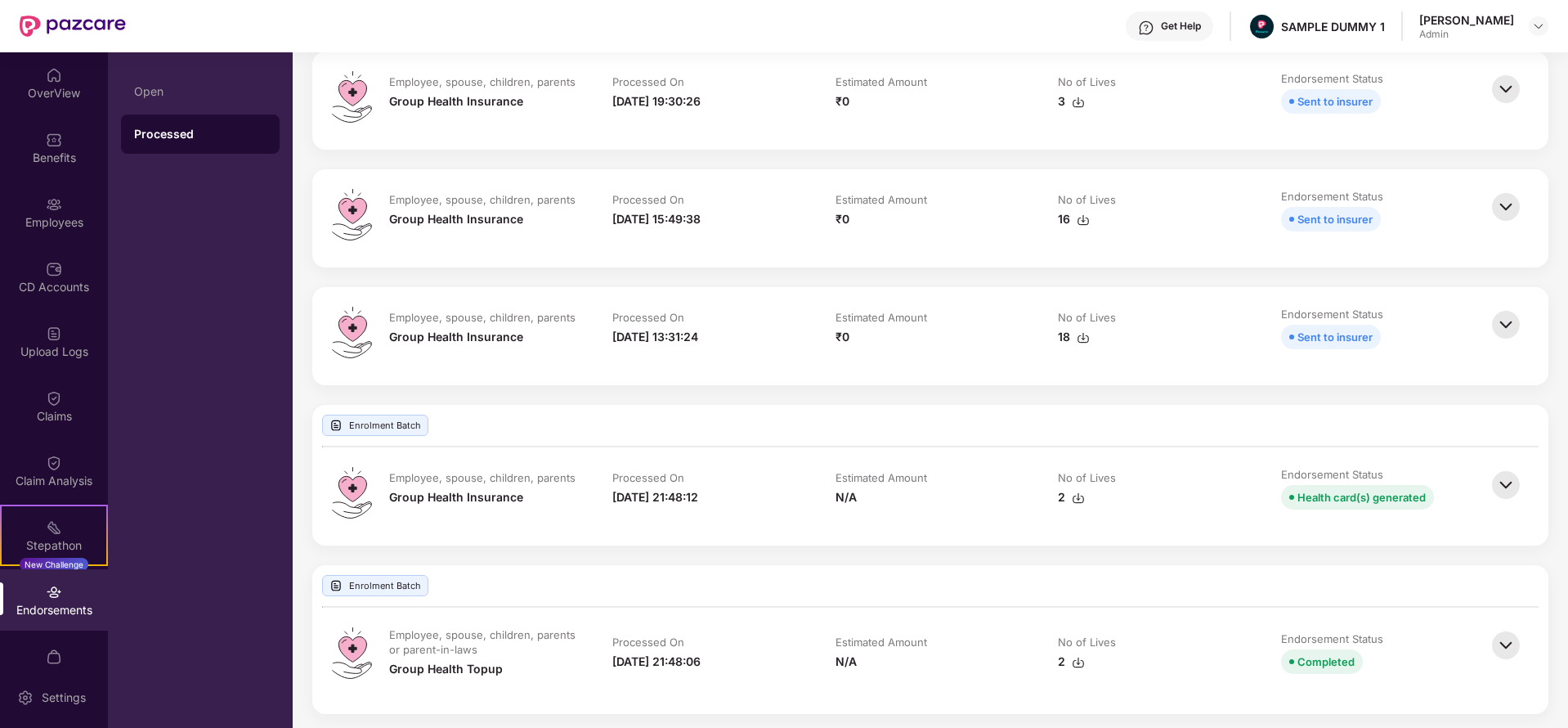
scroll to position [438, 0]
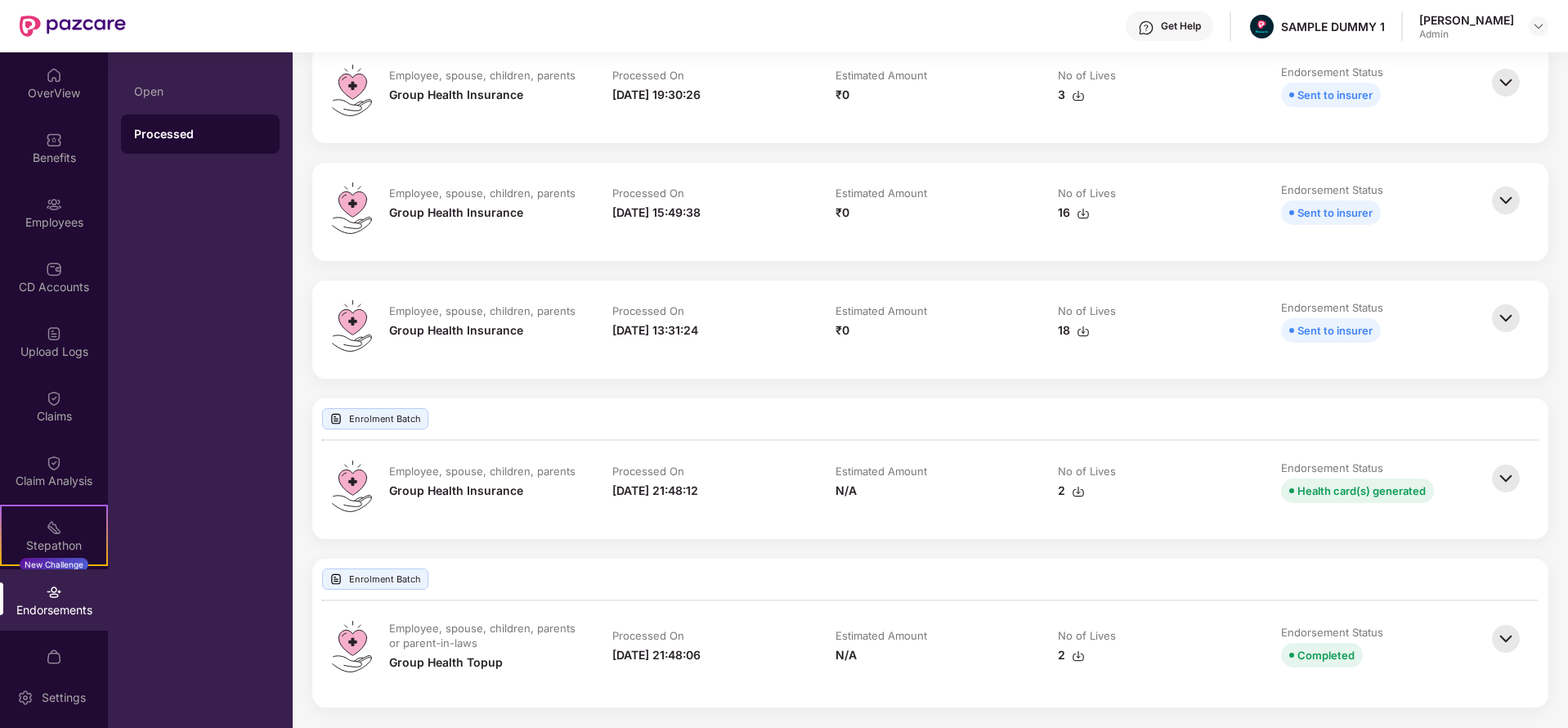
click at [1498, 468] on img at bounding box center [1506, 478] width 36 height 36
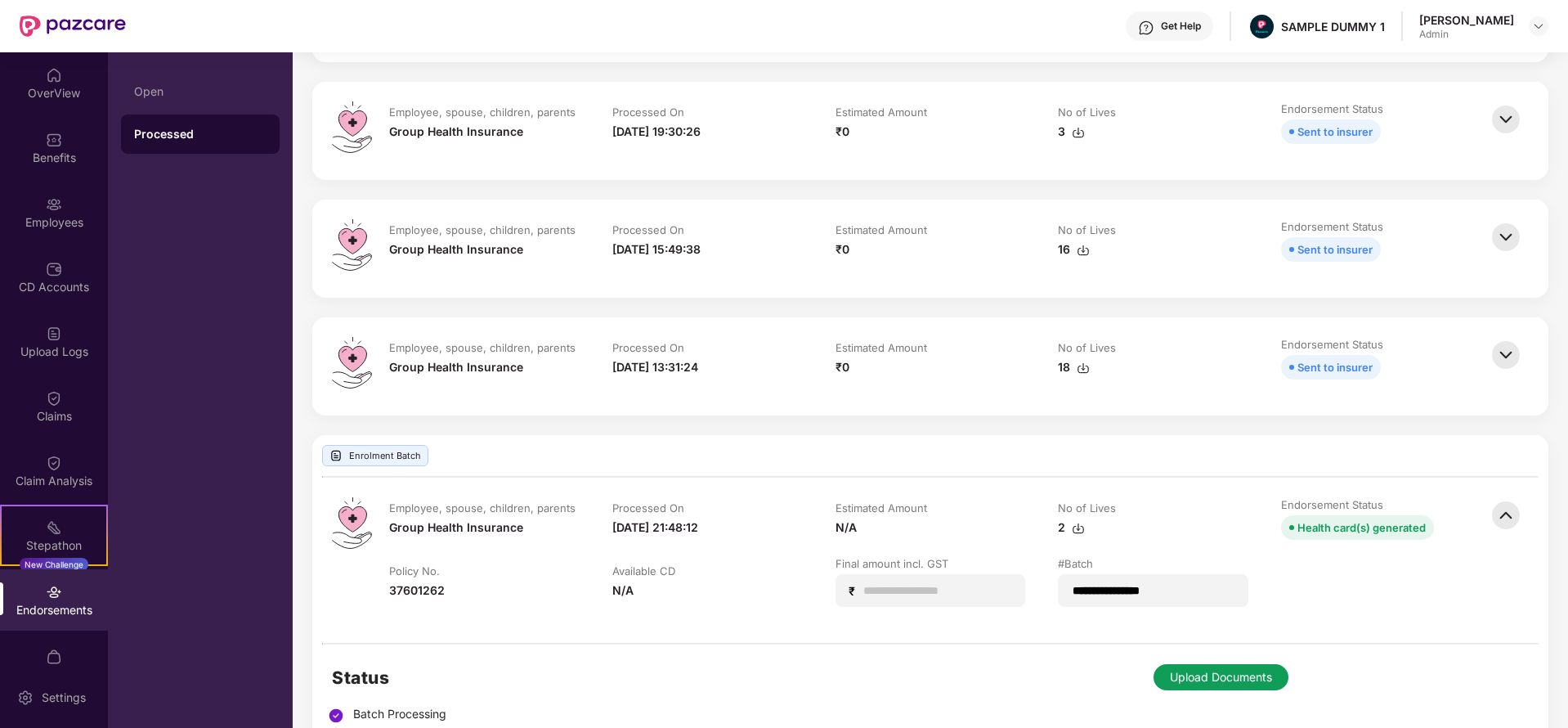
scroll to position [241, 0]
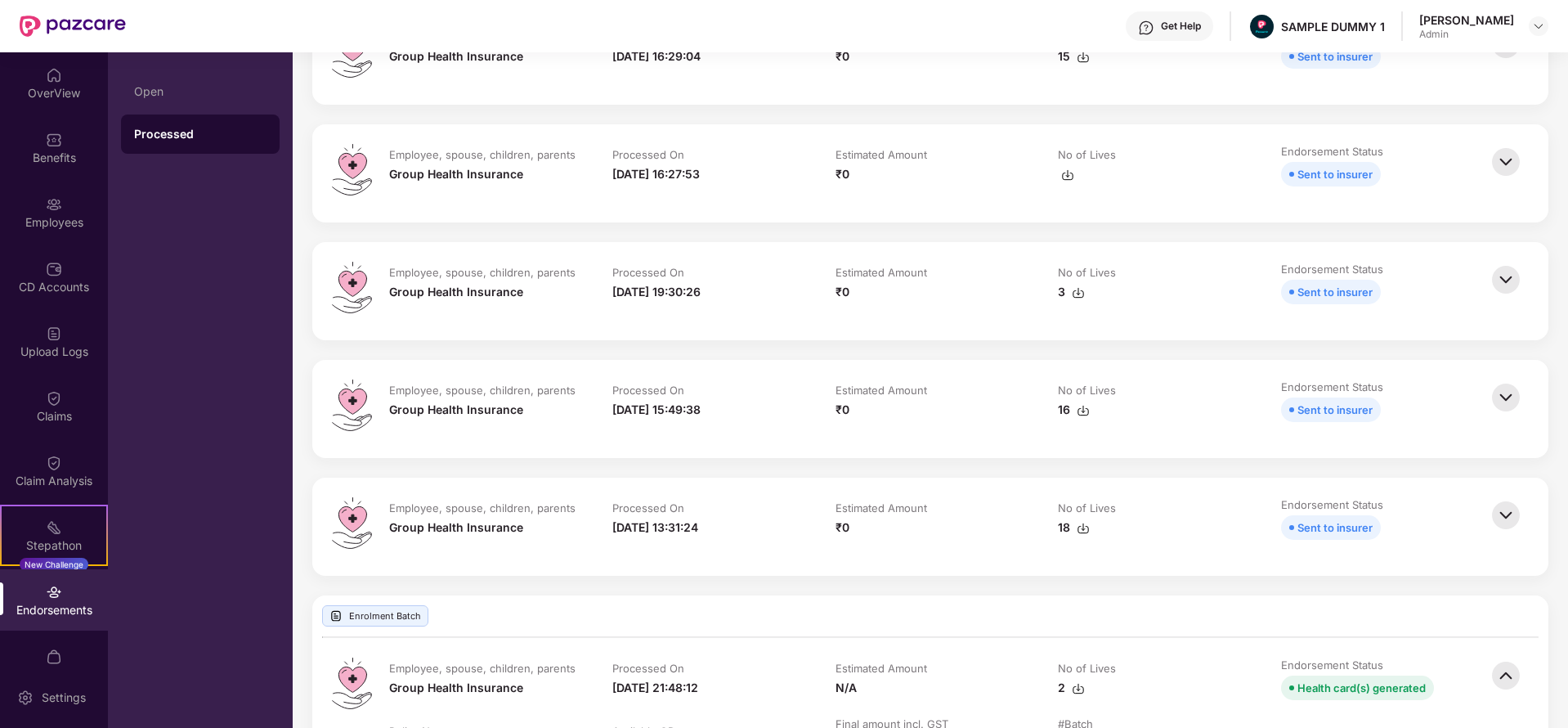
click at [1512, 402] on img at bounding box center [1506, 397] width 36 height 36
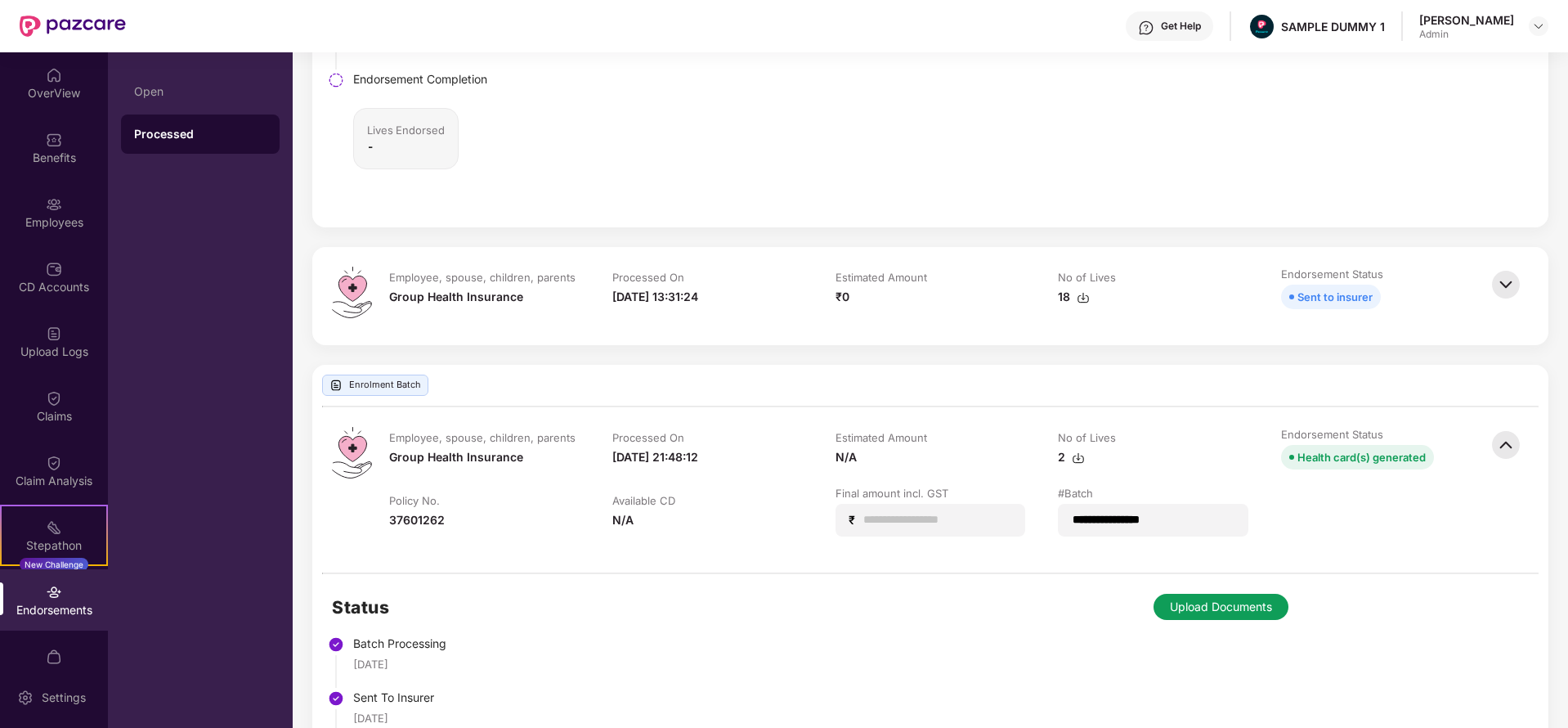
scroll to position [1056, 0]
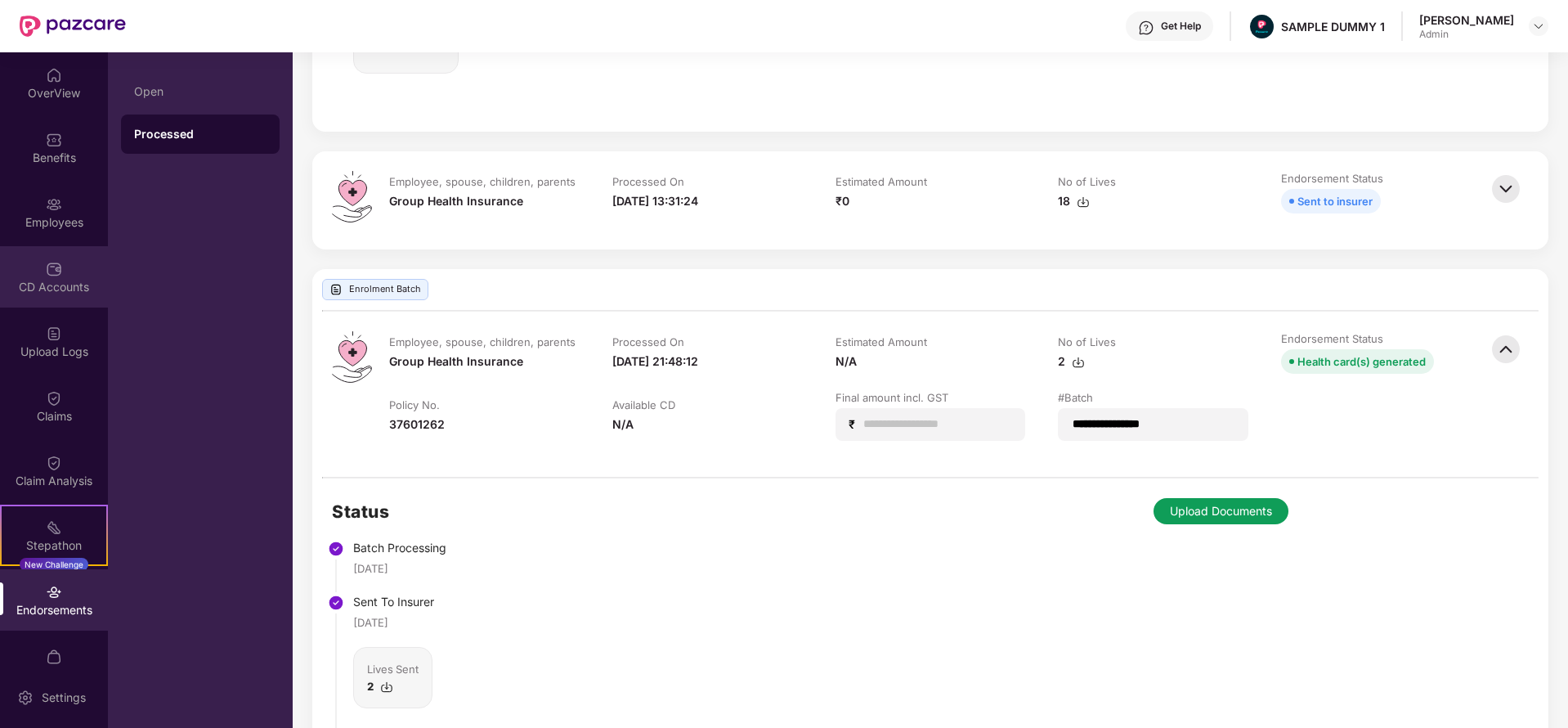
click at [66, 279] on div "CD Accounts" at bounding box center [54, 287] width 108 height 17
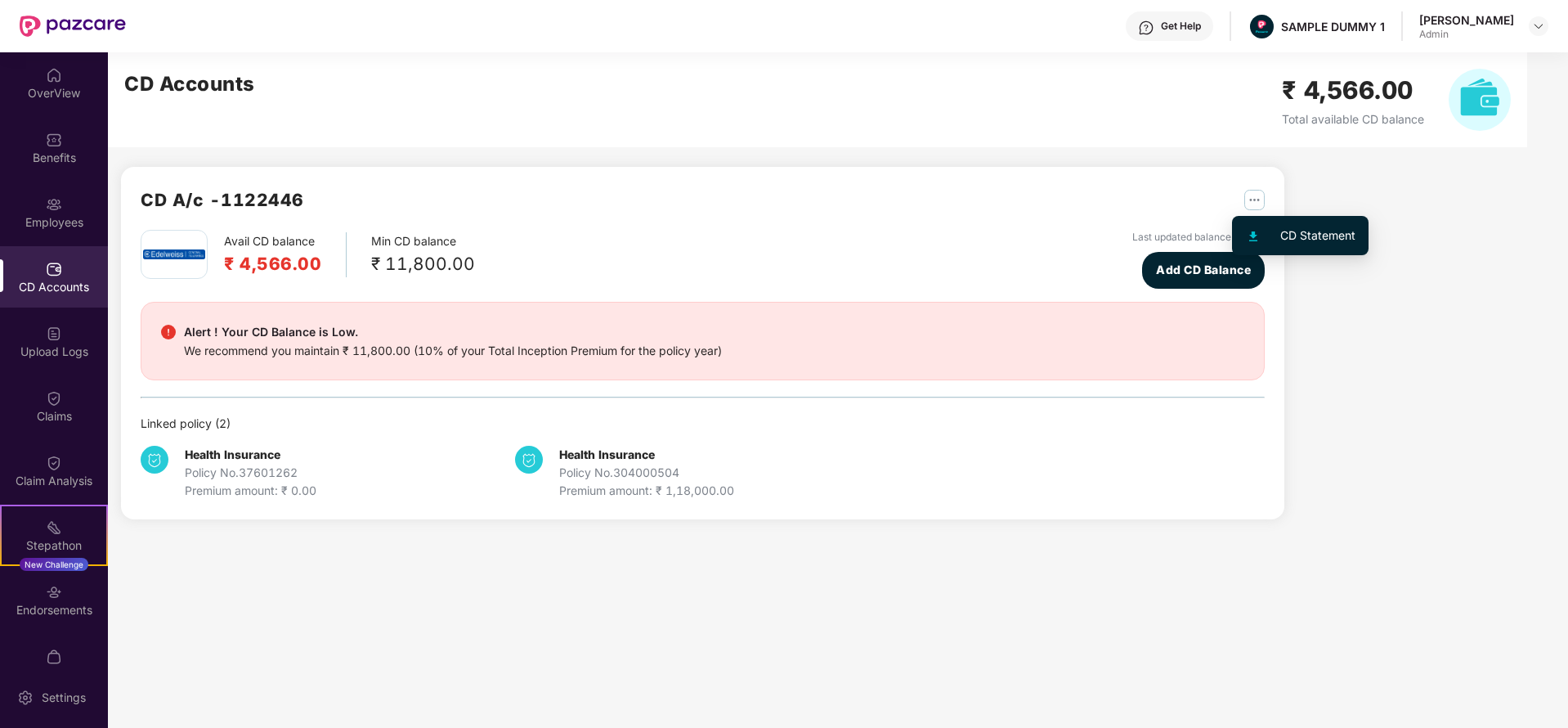
click at [1257, 197] on img "button" at bounding box center [1254, 200] width 21 height 21
click at [1252, 195] on img "button" at bounding box center [1254, 200] width 21 height 21
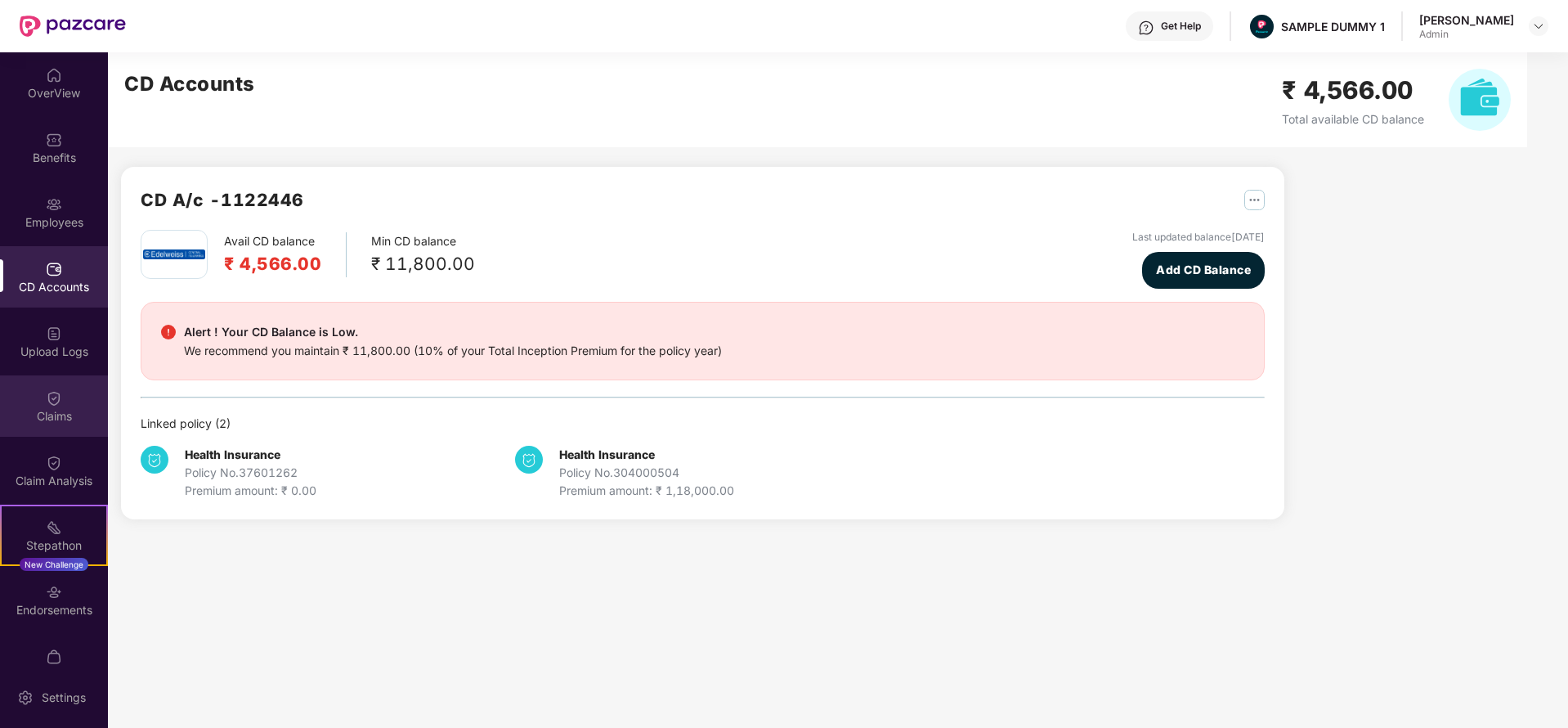
click at [46, 393] on img at bounding box center [54, 398] width 17 height 17
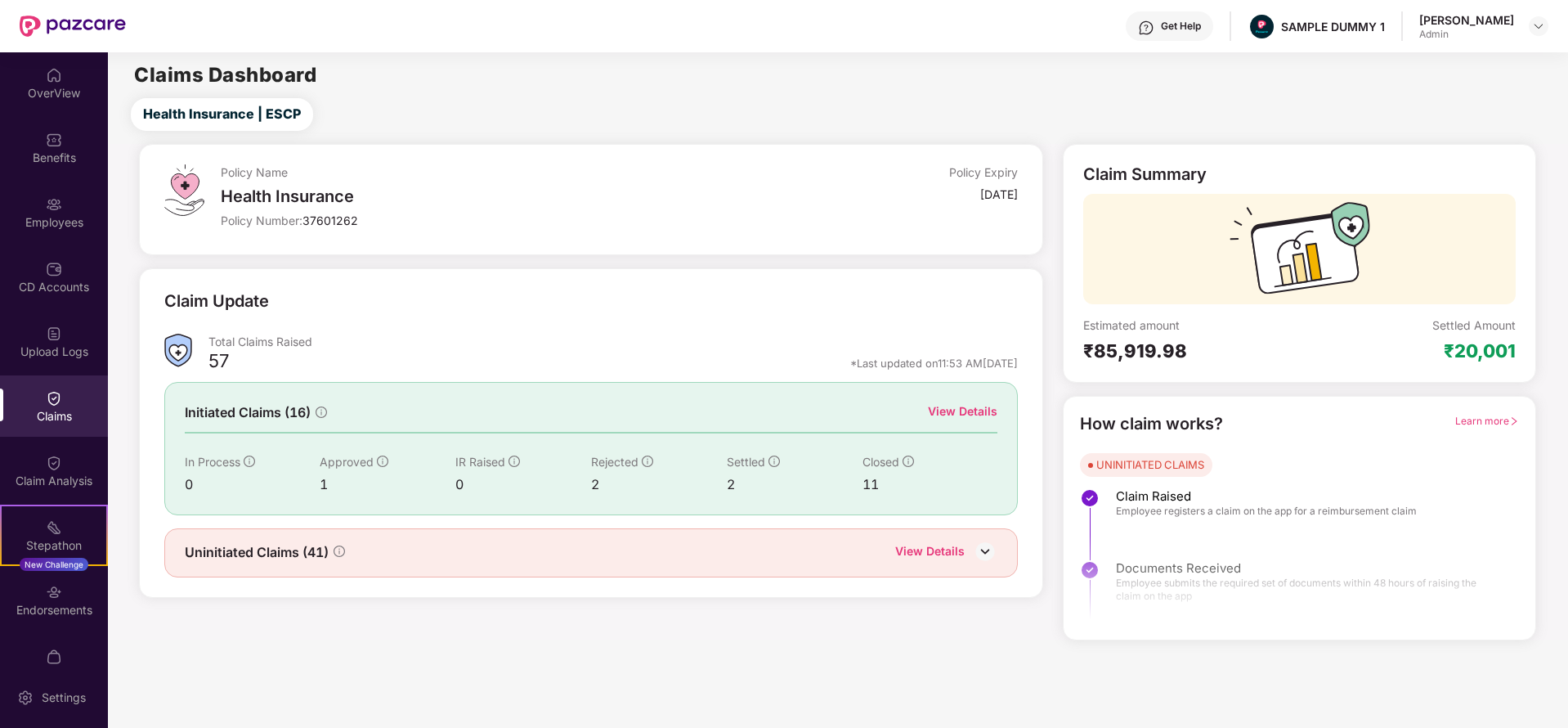
click at [960, 409] on div "View Details" at bounding box center [963, 412] width 70 height 18
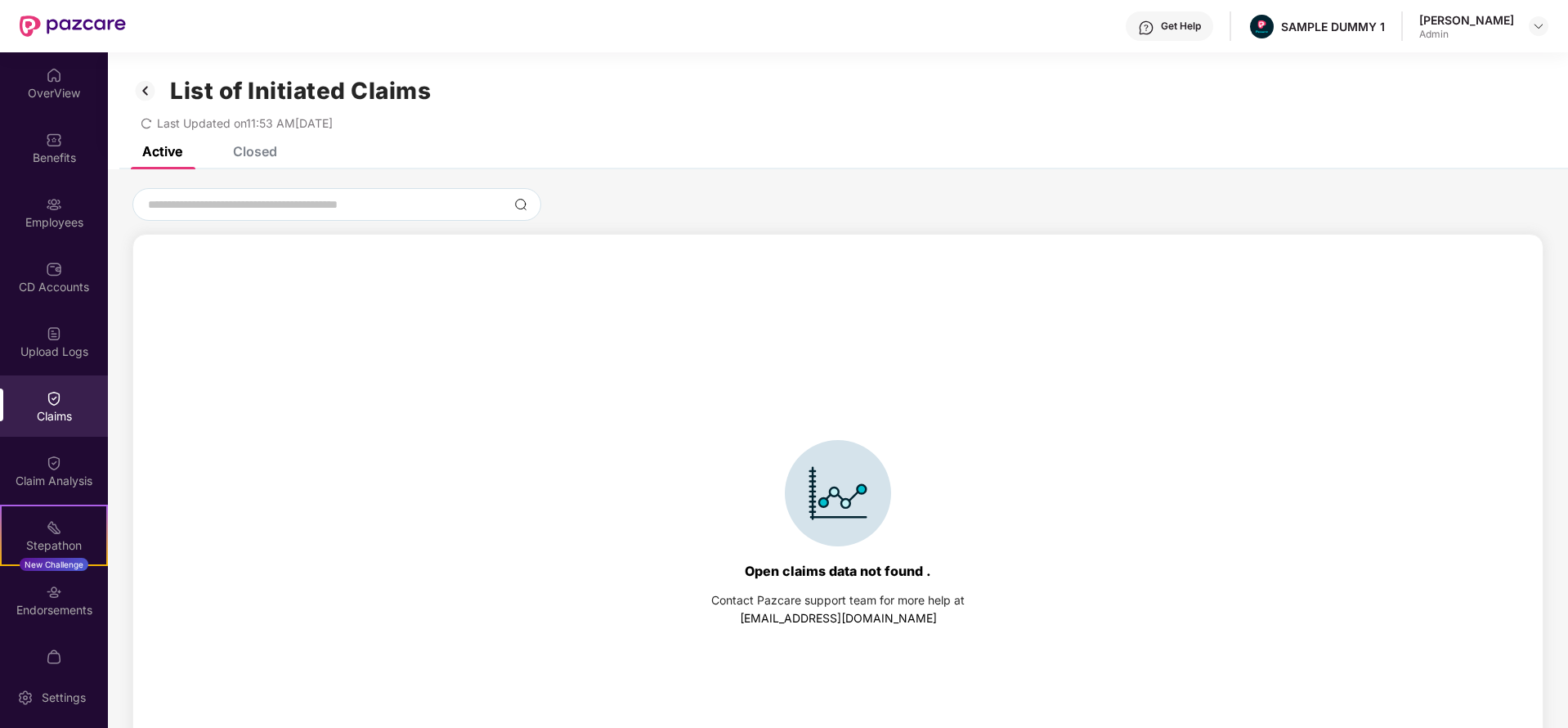
click at [259, 147] on div "Closed" at bounding box center [254, 152] width 44 height 17
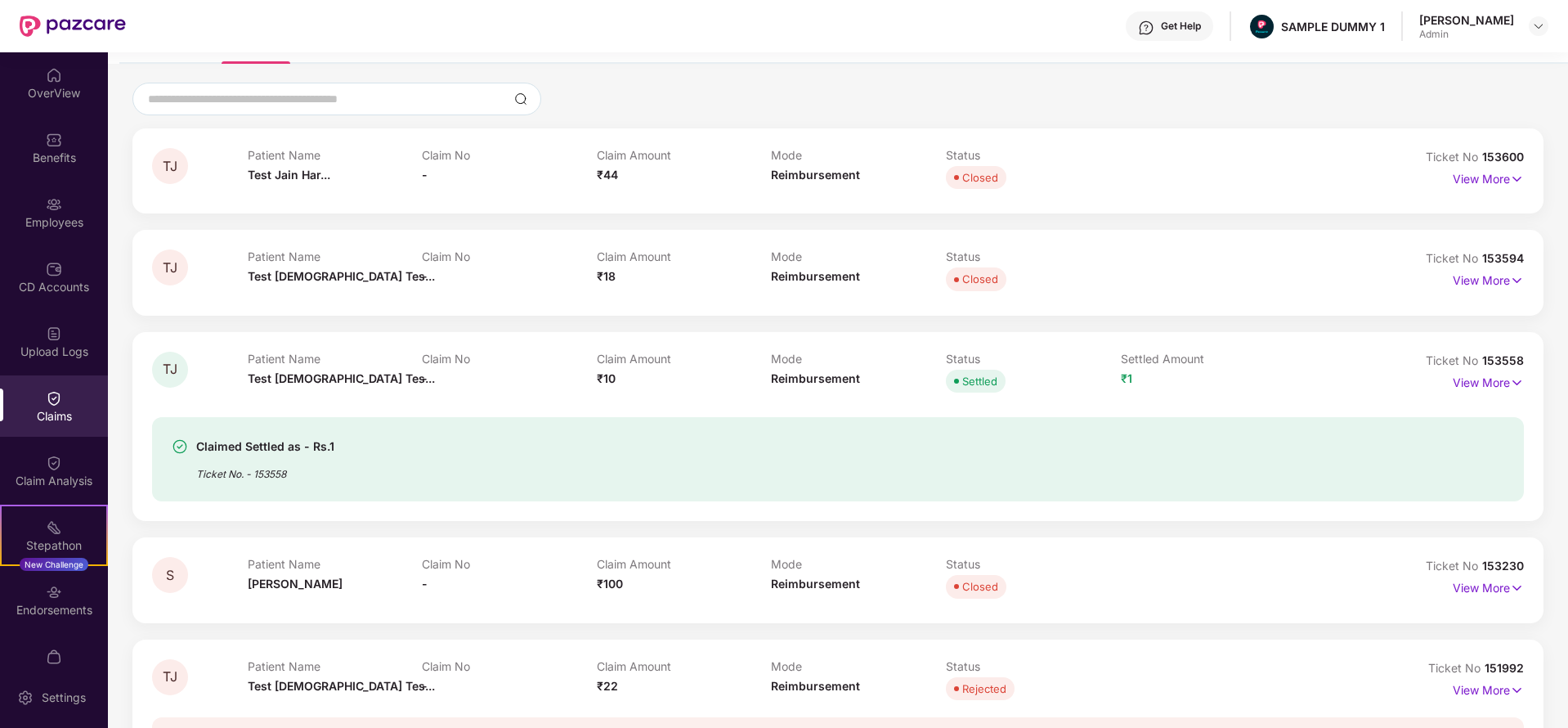
scroll to position [107, 0]
click at [1491, 382] on p "View More" at bounding box center [1488, 378] width 71 height 22
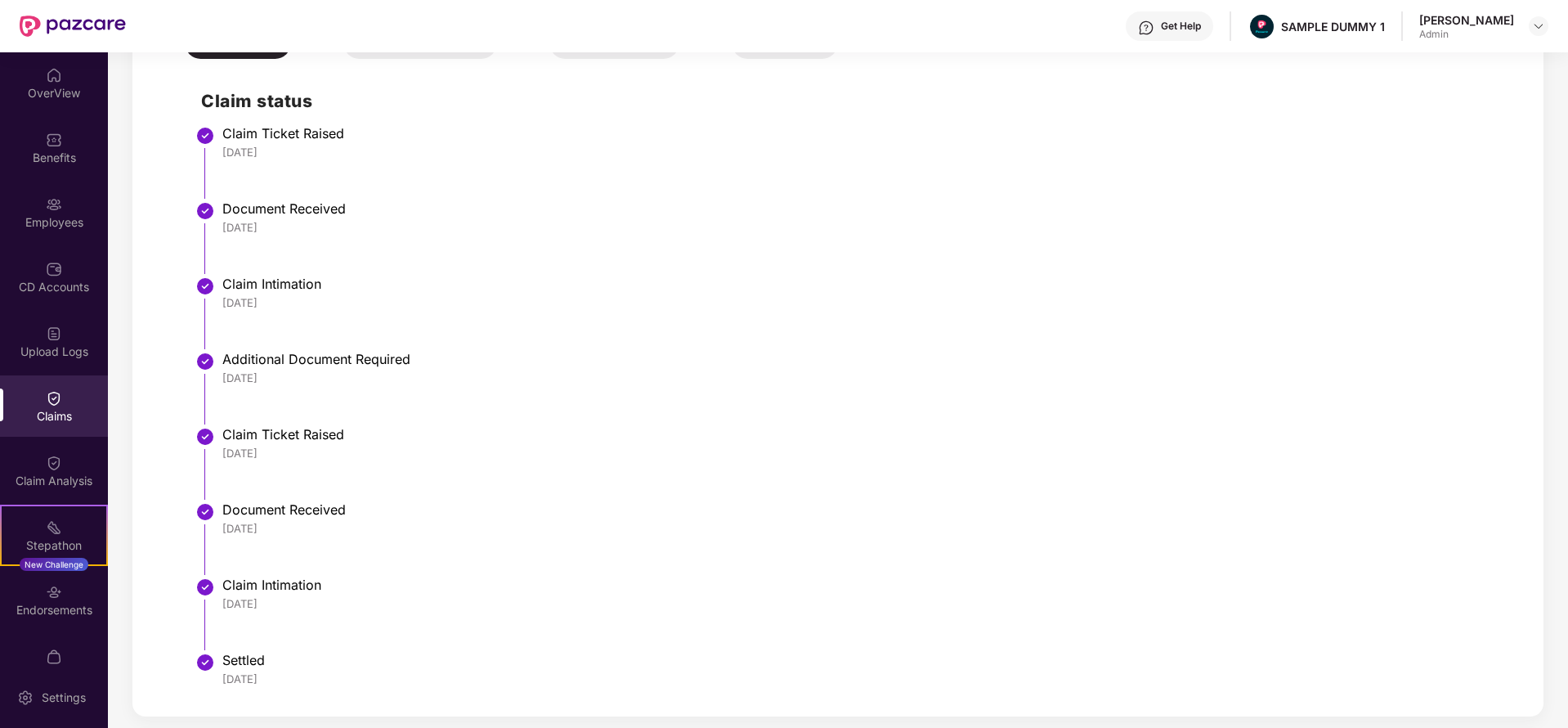
scroll to position [362, 0]
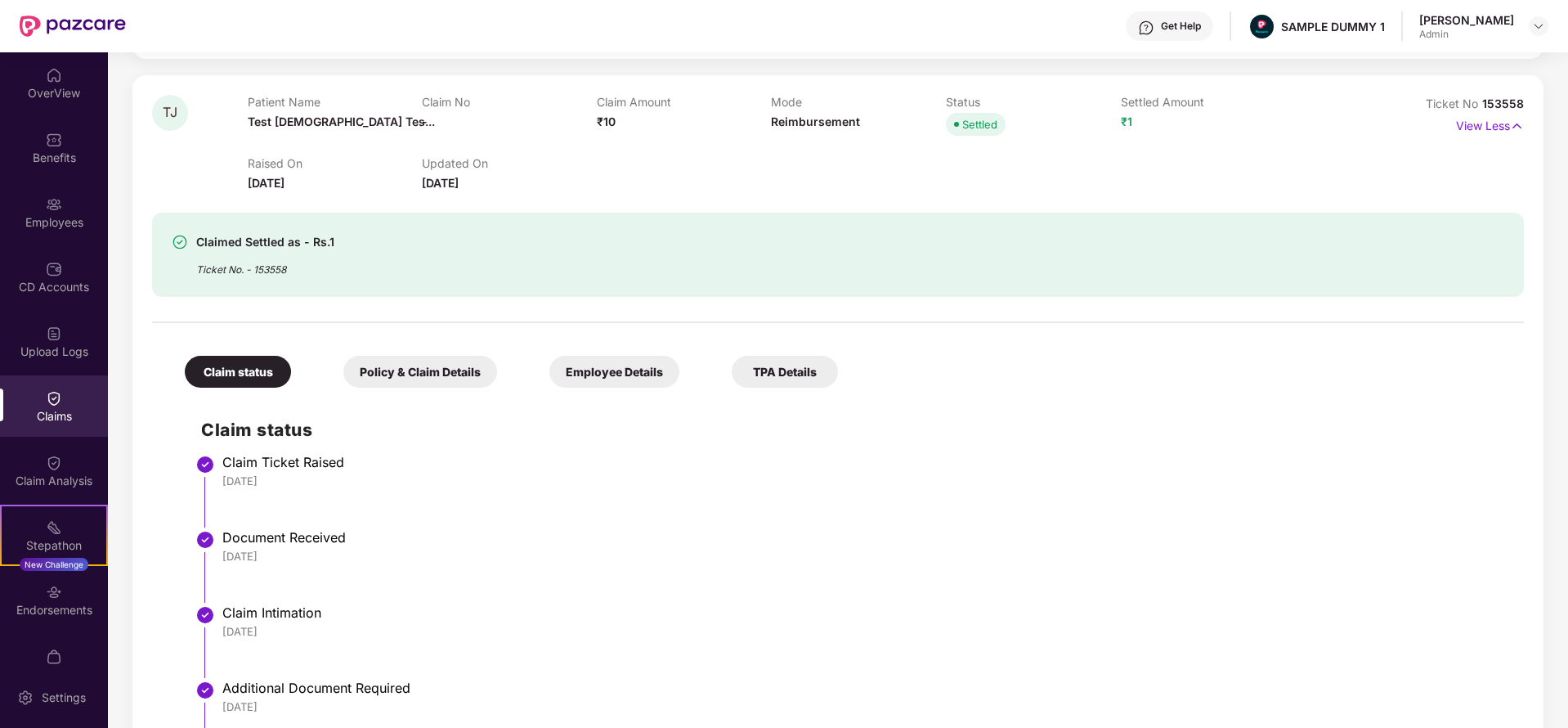
click at [429, 363] on div "Policy & Claim Details" at bounding box center [421, 371] width 154 height 31
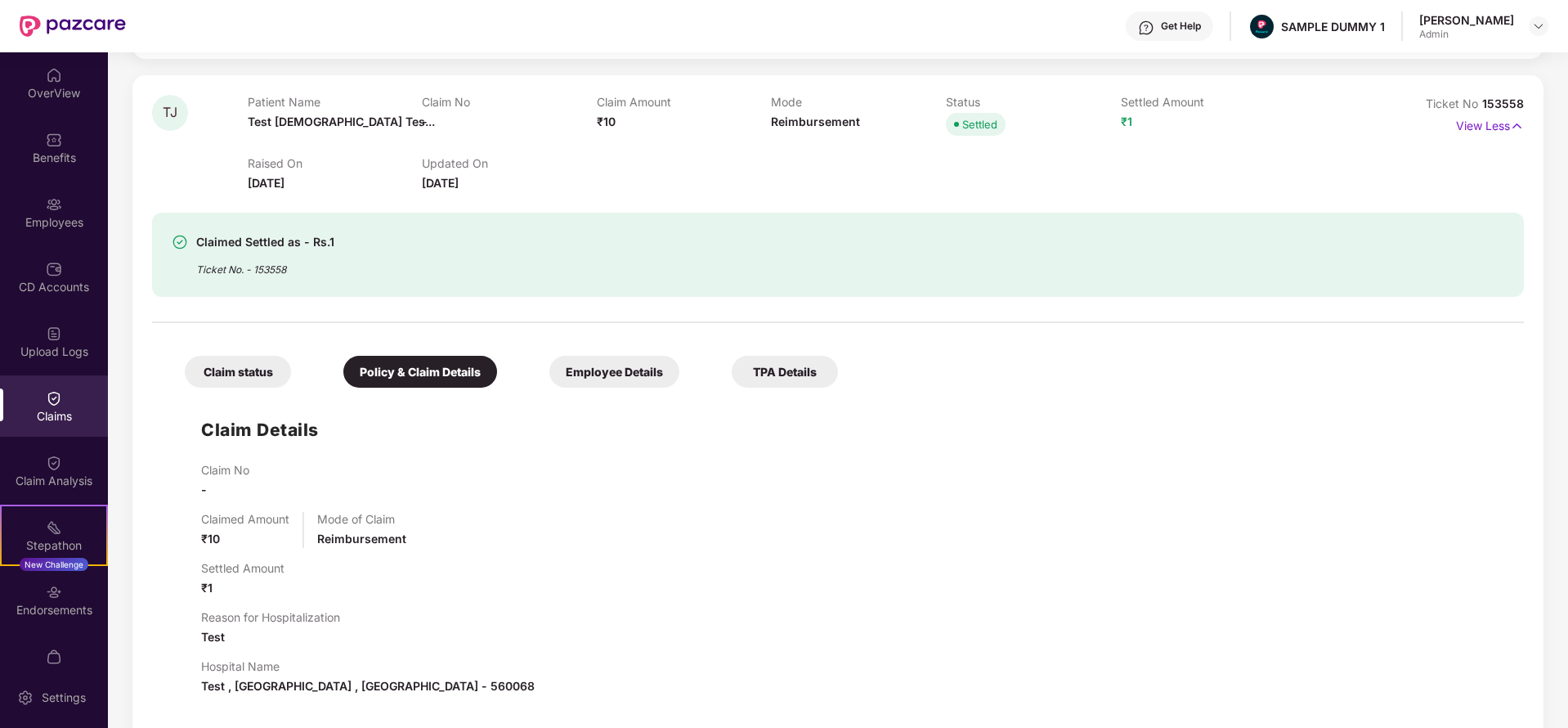
click at [600, 374] on div "Employee Details" at bounding box center [614, 371] width 130 height 31
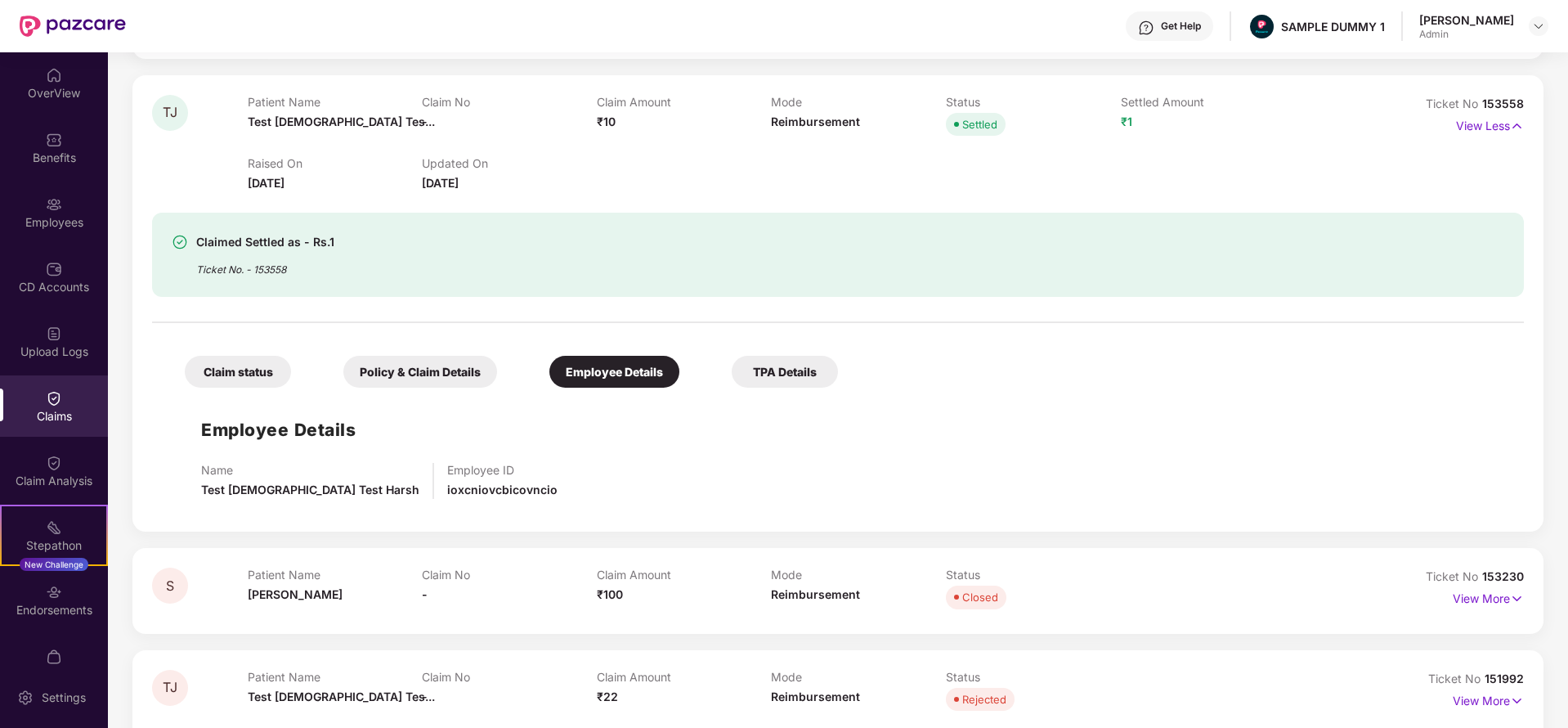
click at [784, 357] on div "TPA Details" at bounding box center [784, 371] width 106 height 31
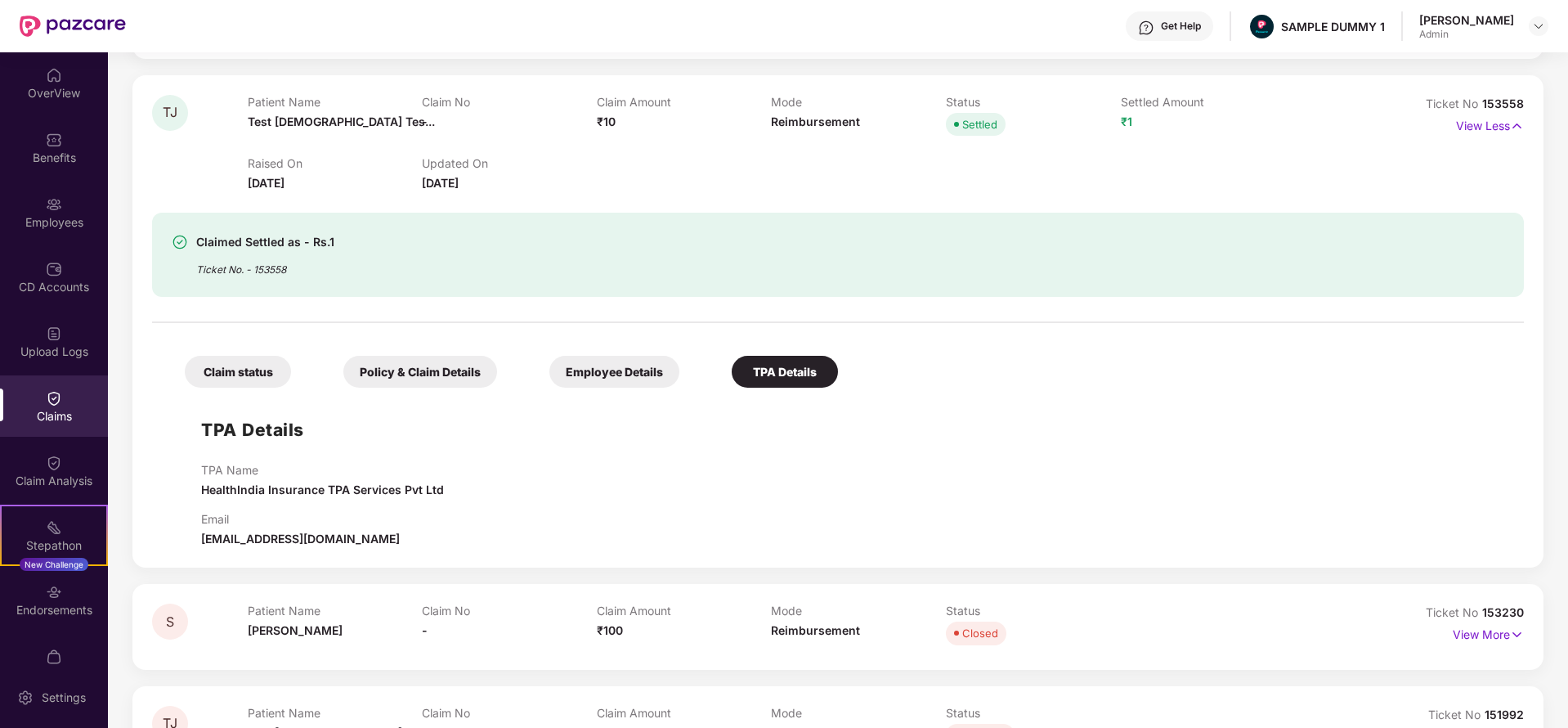
click at [227, 360] on div "Claim status" at bounding box center [238, 371] width 106 height 31
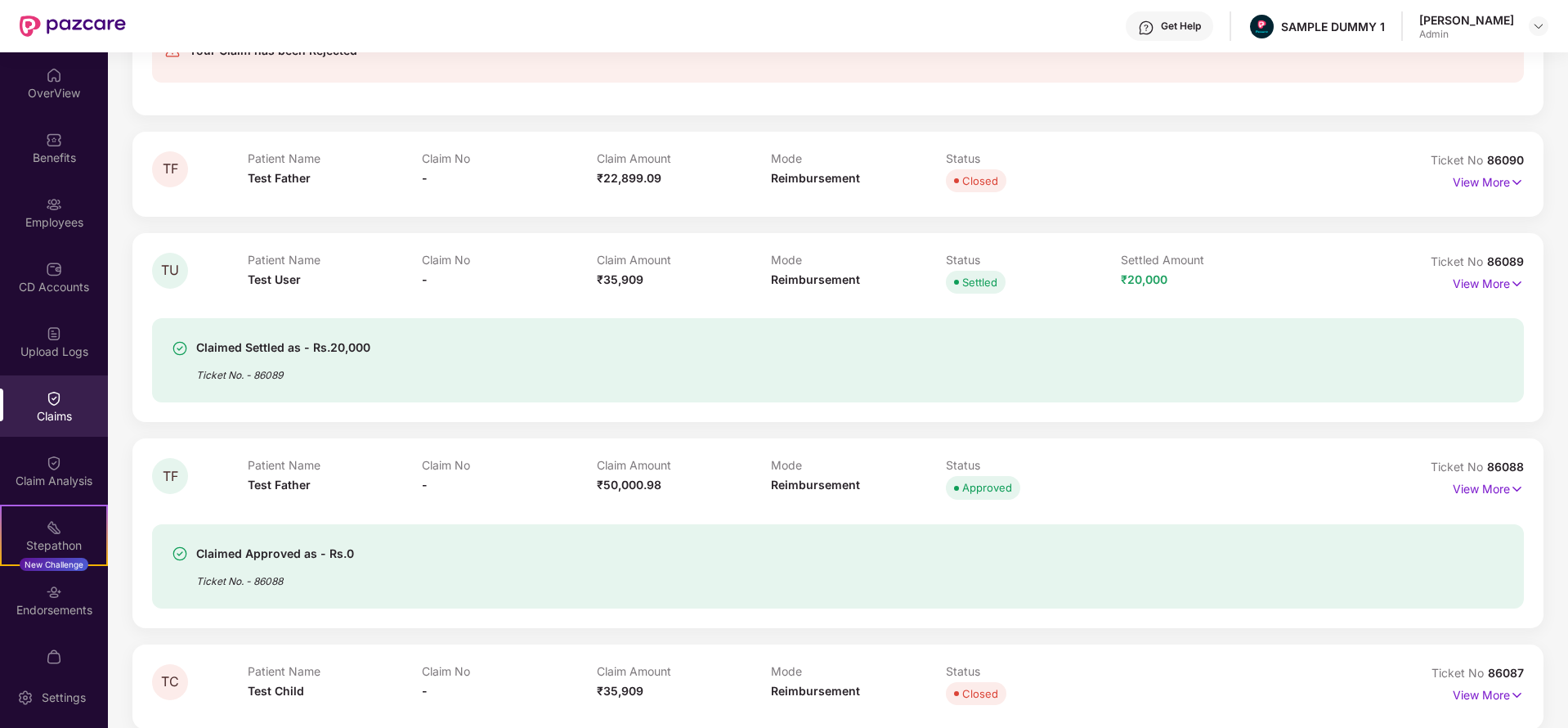
scroll to position [1757, 0]
click at [46, 461] on img at bounding box center [54, 463] width 17 height 17
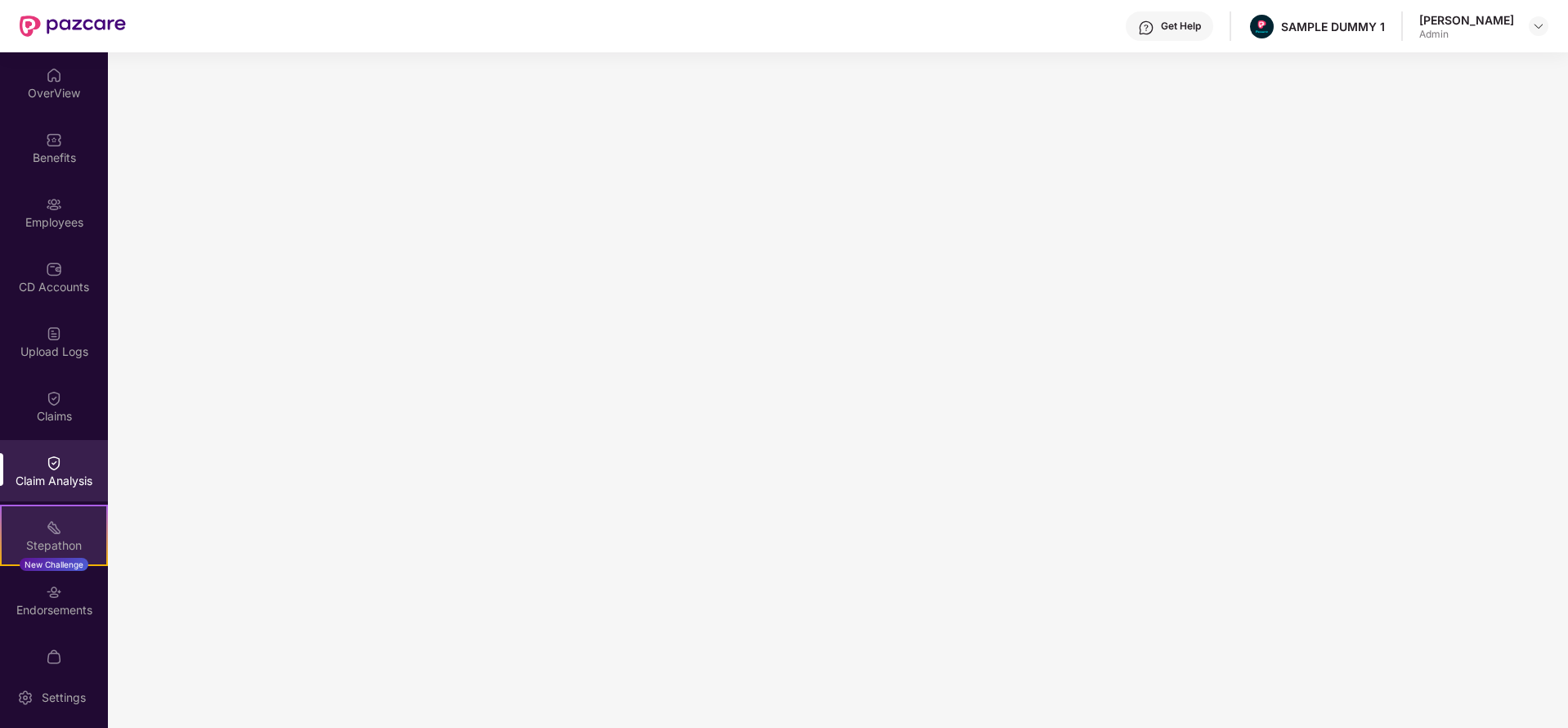
click at [47, 526] on img at bounding box center [54, 528] width 17 height 17
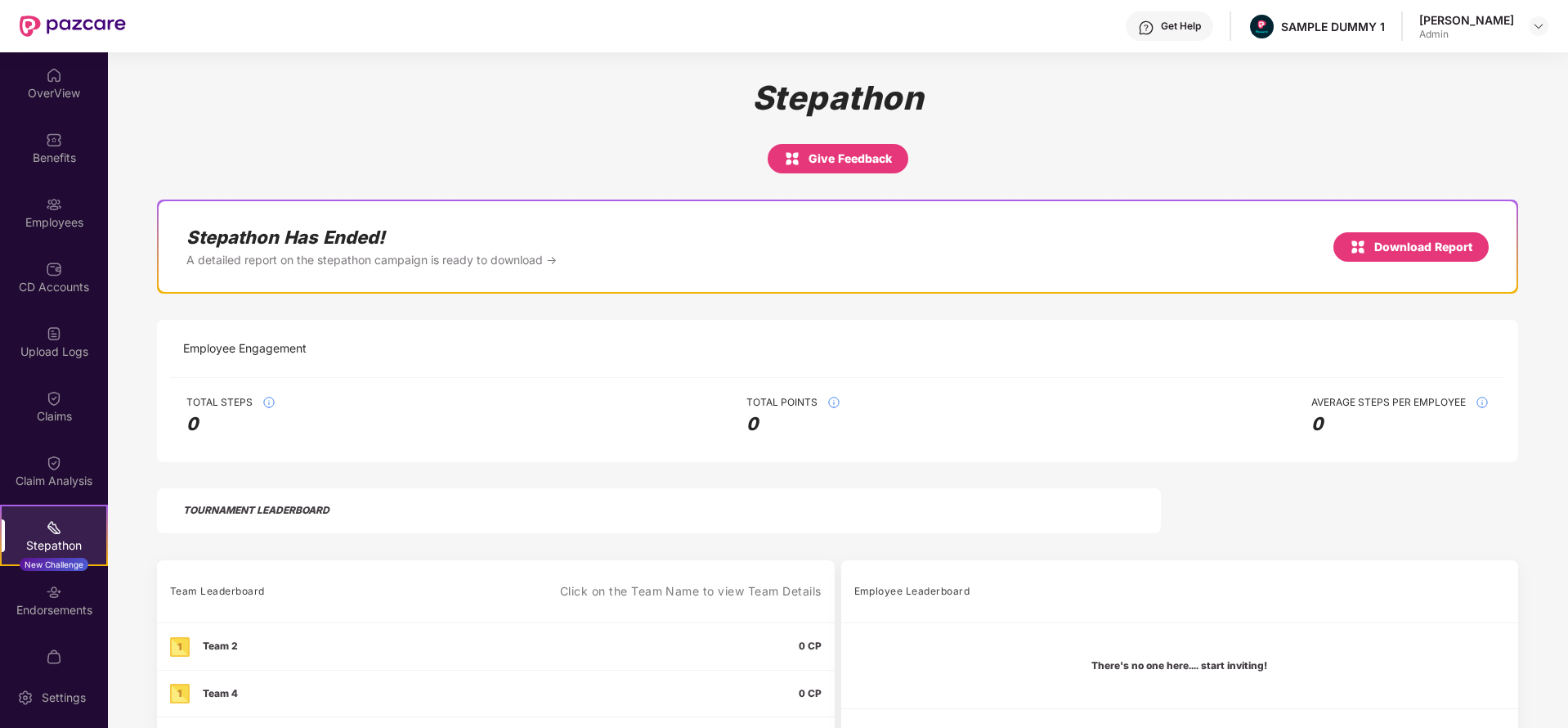
click at [1155, 32] on img at bounding box center [1146, 28] width 17 height 17
